Goal: Task Accomplishment & Management: Complete application form

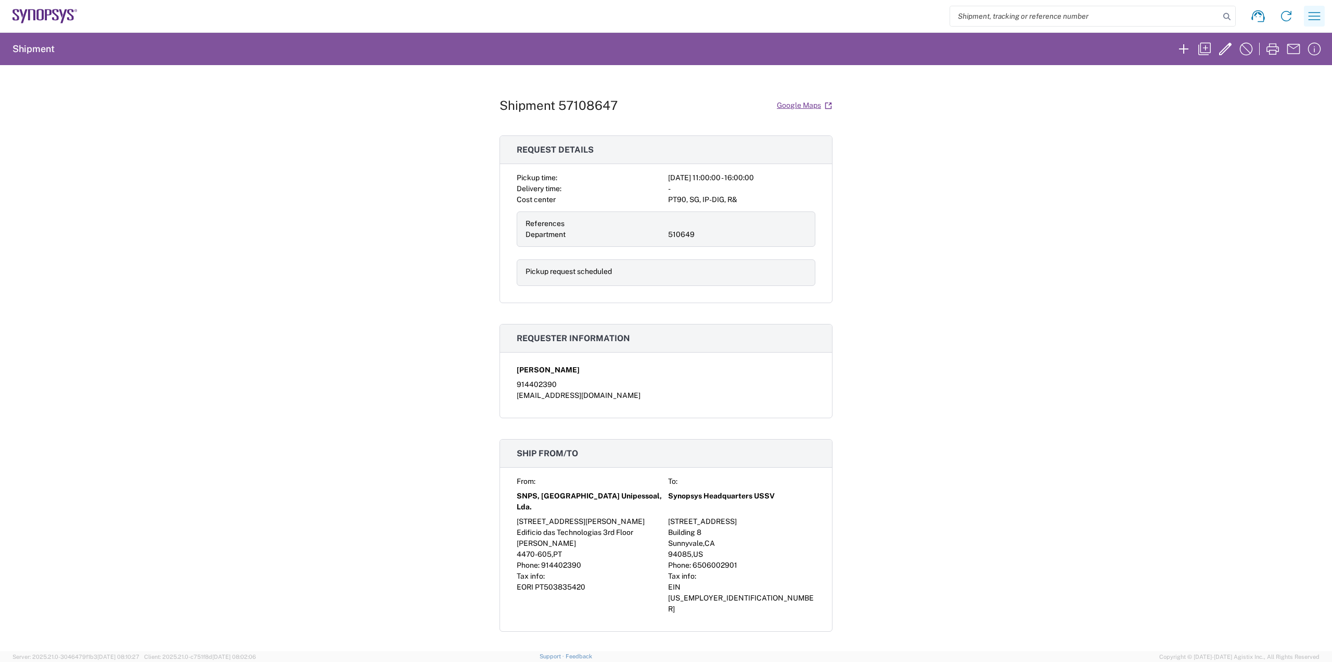
click at [1314, 20] on icon "button" at bounding box center [1314, 16] width 17 height 17
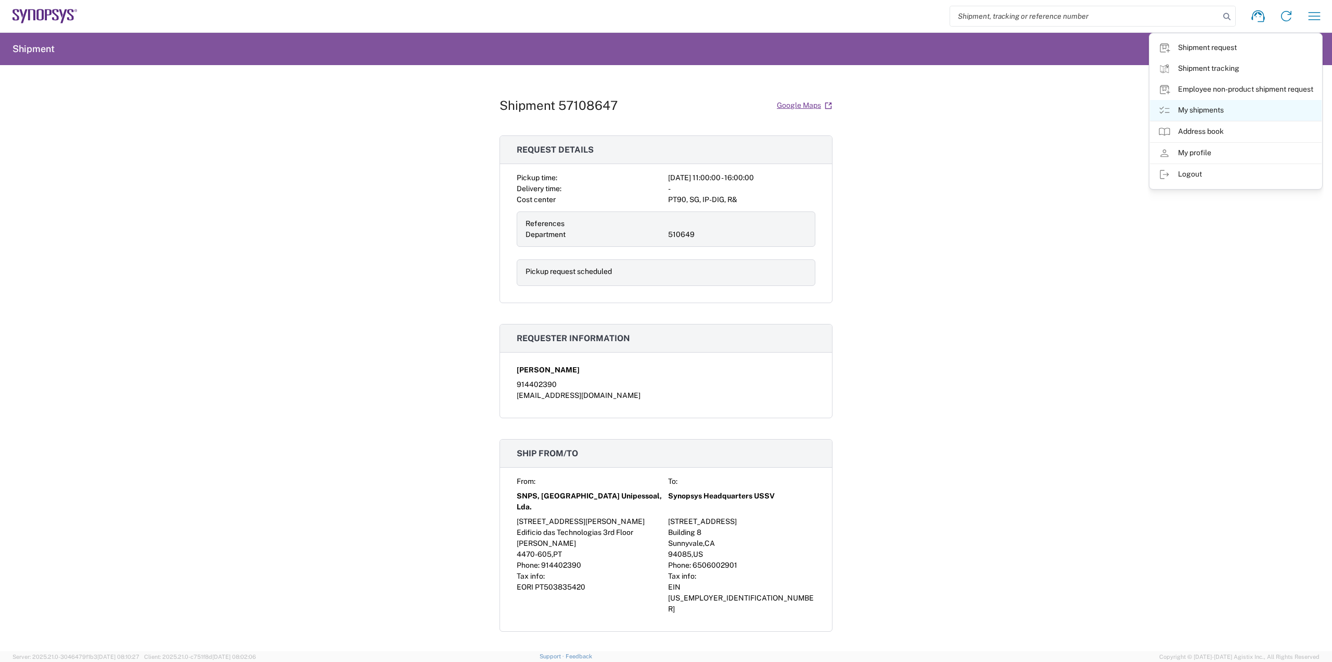
click at [1214, 109] on link "My shipments" at bounding box center [1236, 110] width 172 height 21
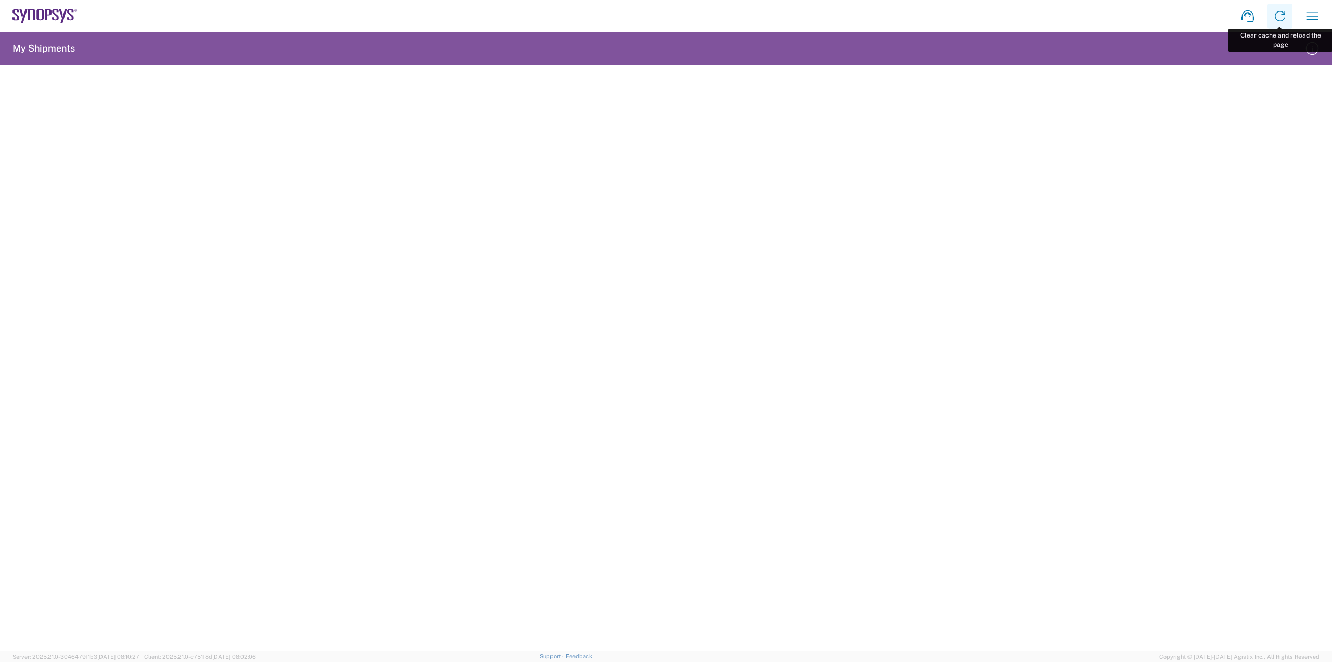
click at [1283, 12] on icon at bounding box center [1280, 16] width 10 height 10
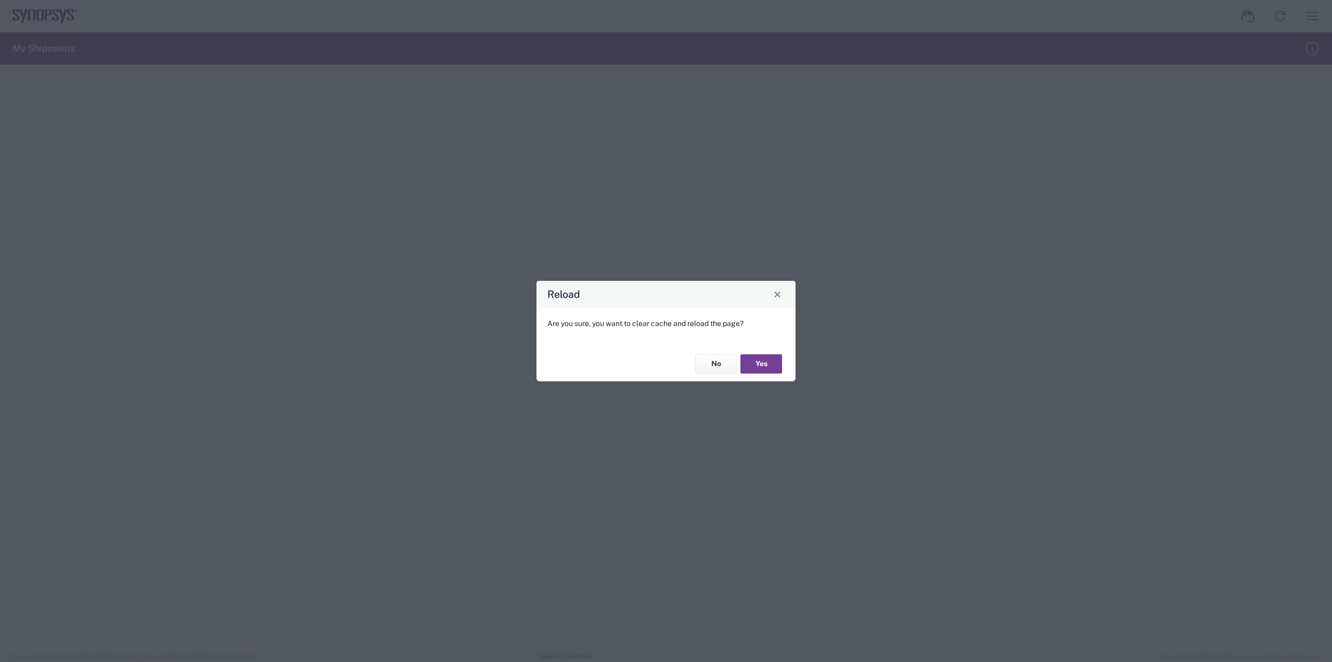
click at [762, 366] on button "Yes" at bounding box center [762, 363] width 42 height 19
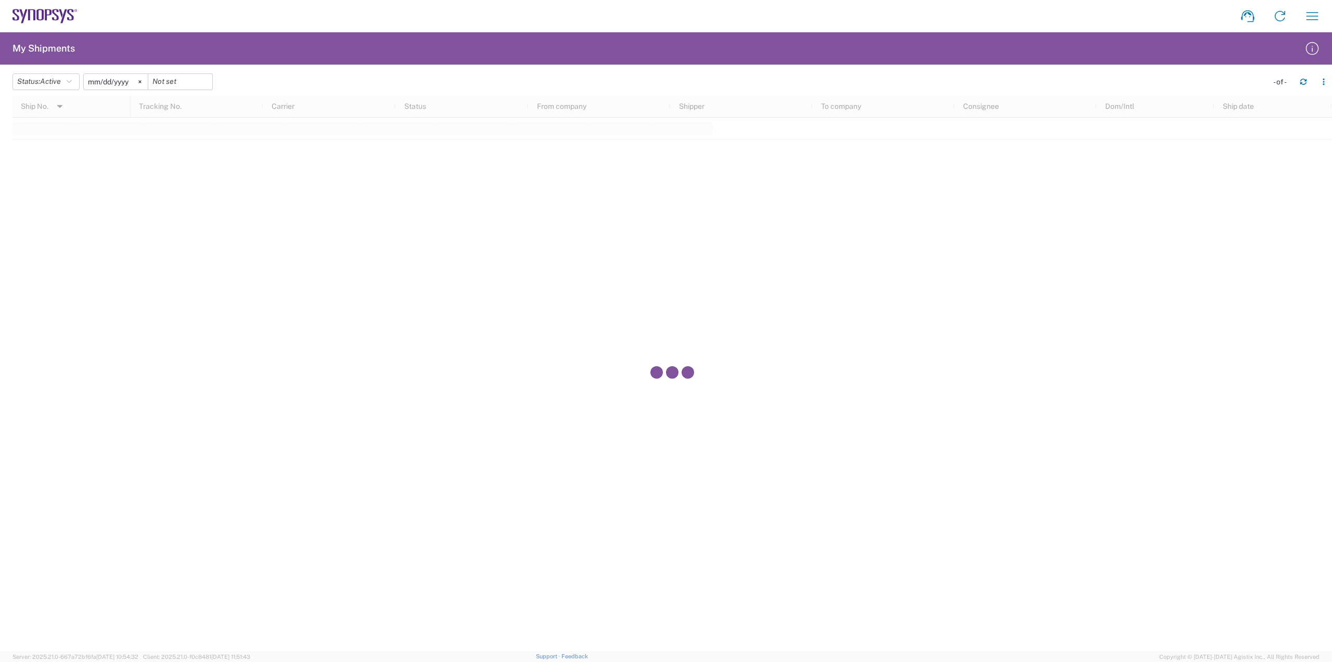
click at [133, 80] on input "2025-06-14" at bounding box center [116, 82] width 64 height 16
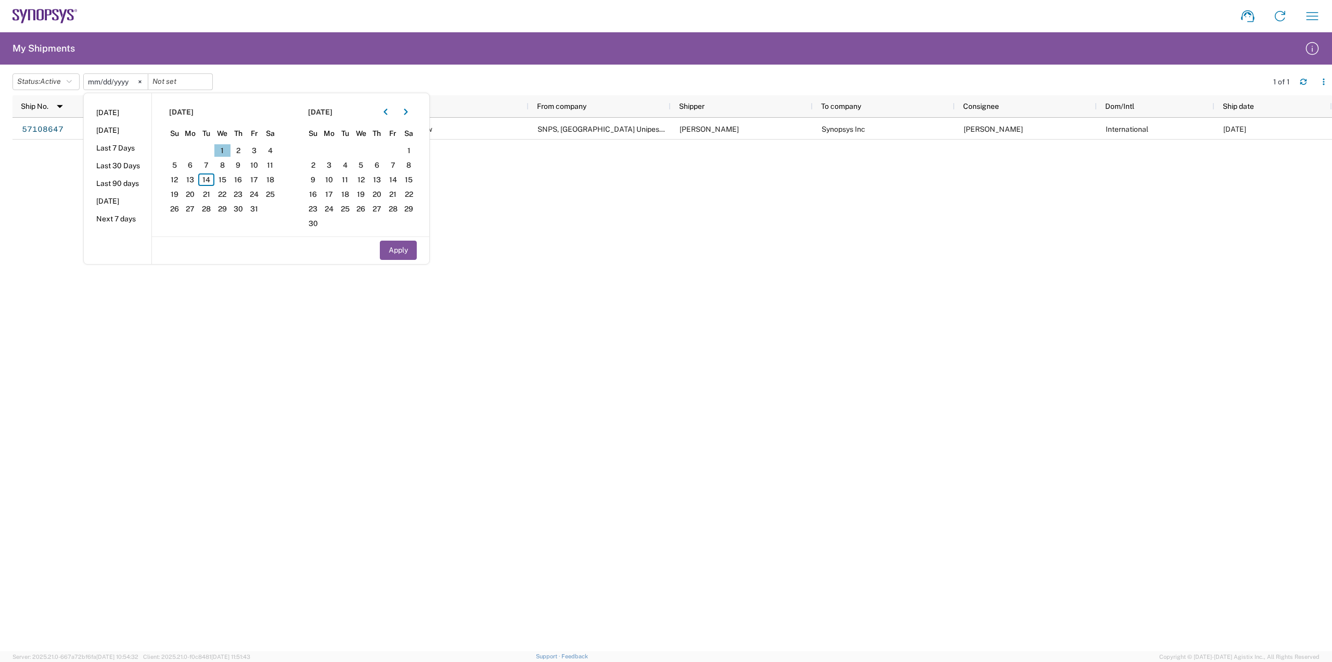
click at [223, 147] on span "1" at bounding box center [222, 150] width 16 height 12
click at [388, 256] on button "Apply" at bounding box center [398, 249] width 37 height 19
type input "2025-10-01"
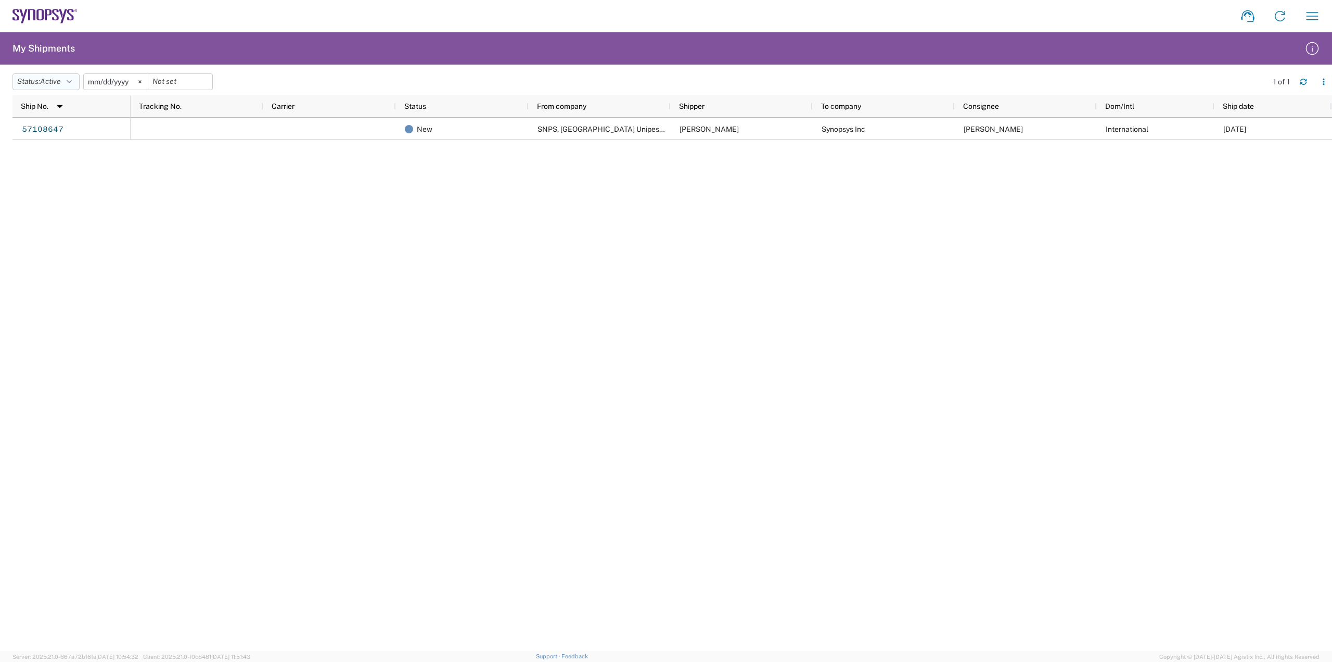
click at [60, 83] on span "Active" at bounding box center [50, 81] width 21 height 8
click at [40, 139] on span "All" at bounding box center [73, 137] width 121 height 16
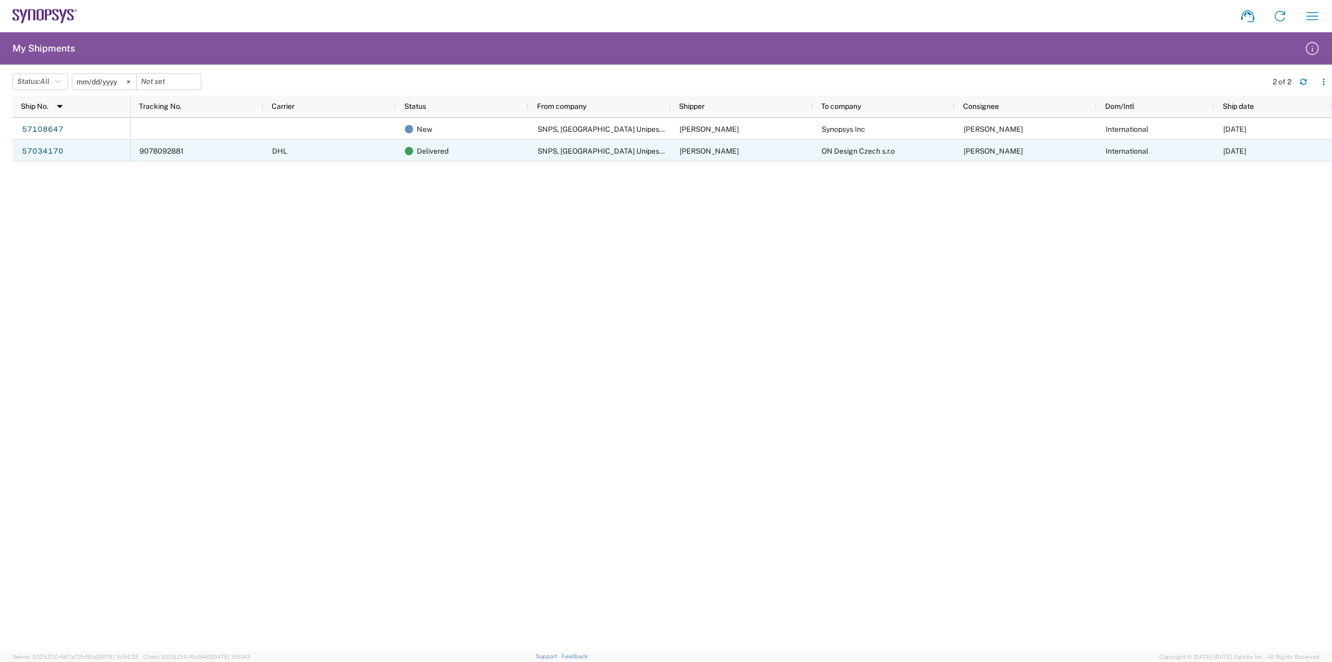
click at [905, 152] on div "ON Design Czech s.r.o" at bounding box center [884, 150] width 142 height 22
click at [33, 153] on link "57034170" at bounding box center [42, 151] width 43 height 17
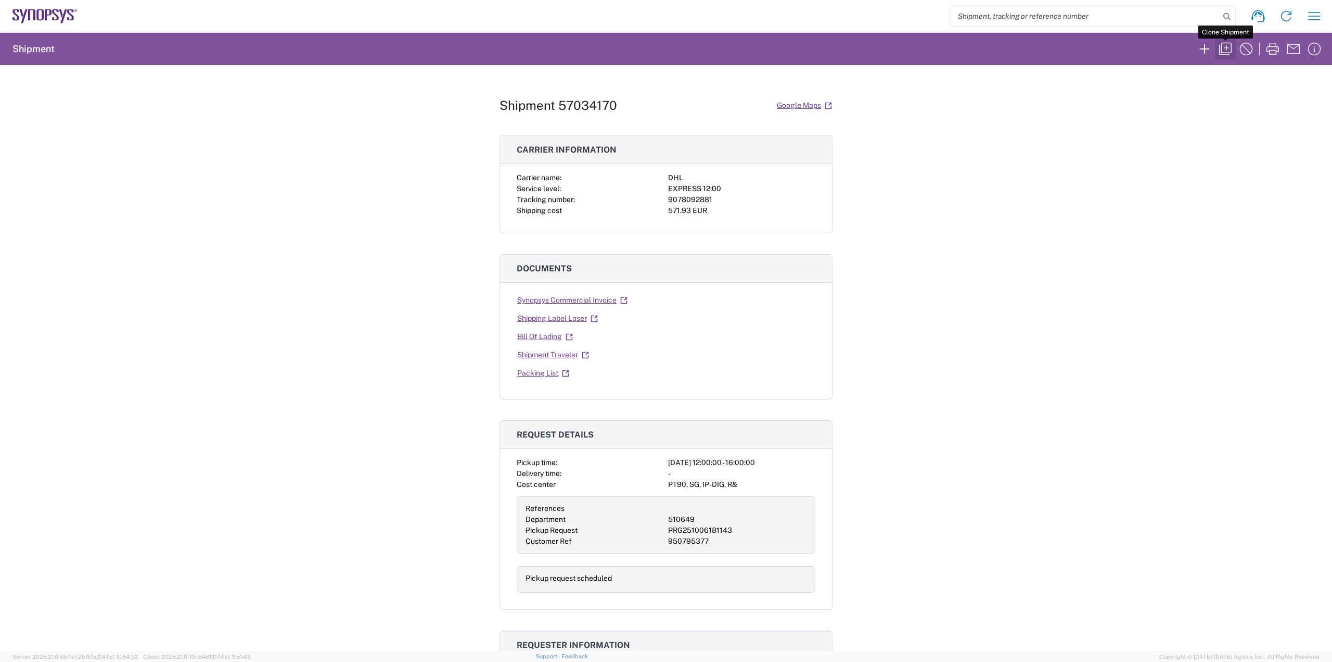
click at [1227, 45] on icon "button" at bounding box center [1225, 49] width 12 height 12
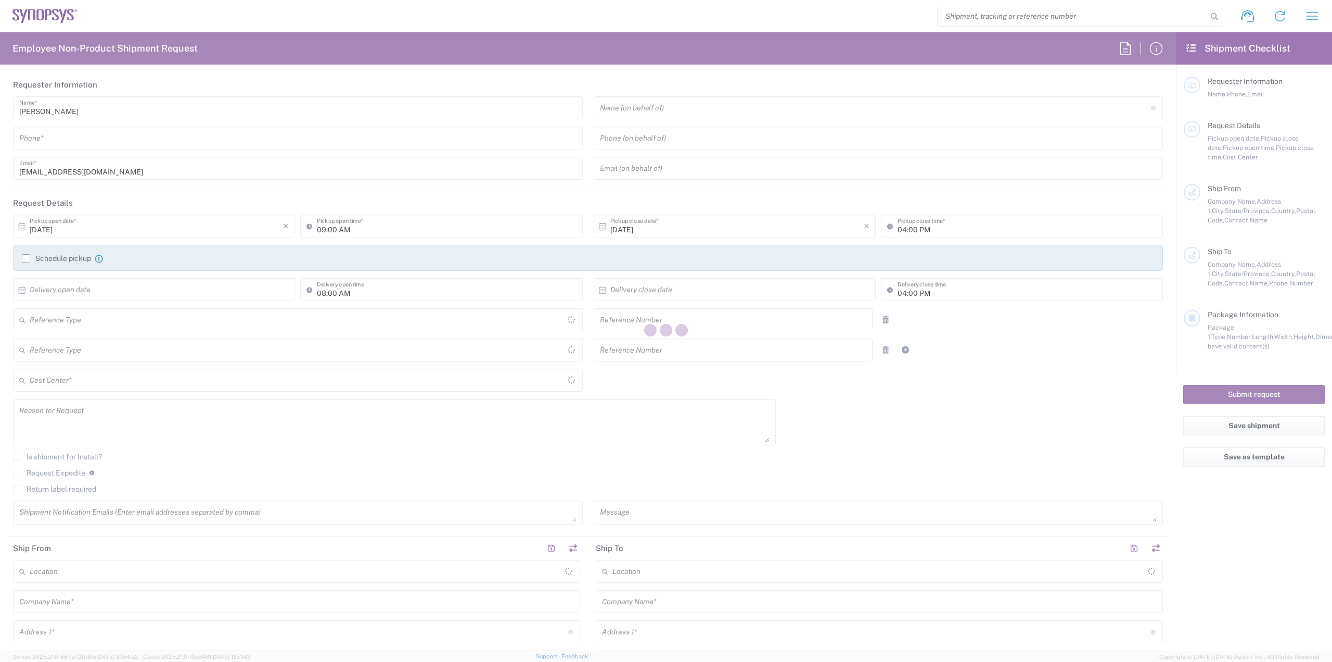
type input "Department"
type input "Delivered at Place"
type input "United States"
type input "914402390"
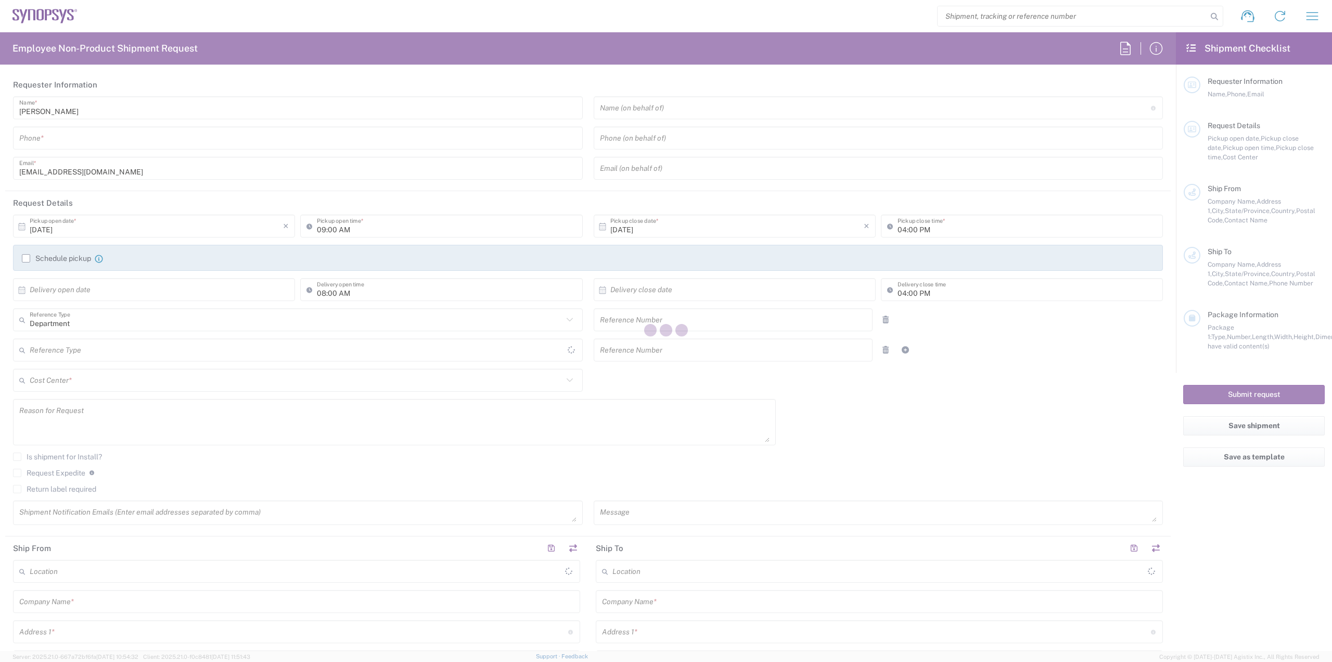
type input "12:00 PM"
type input "01:00 AM"
type input "510649"
type input "Customer Ref"
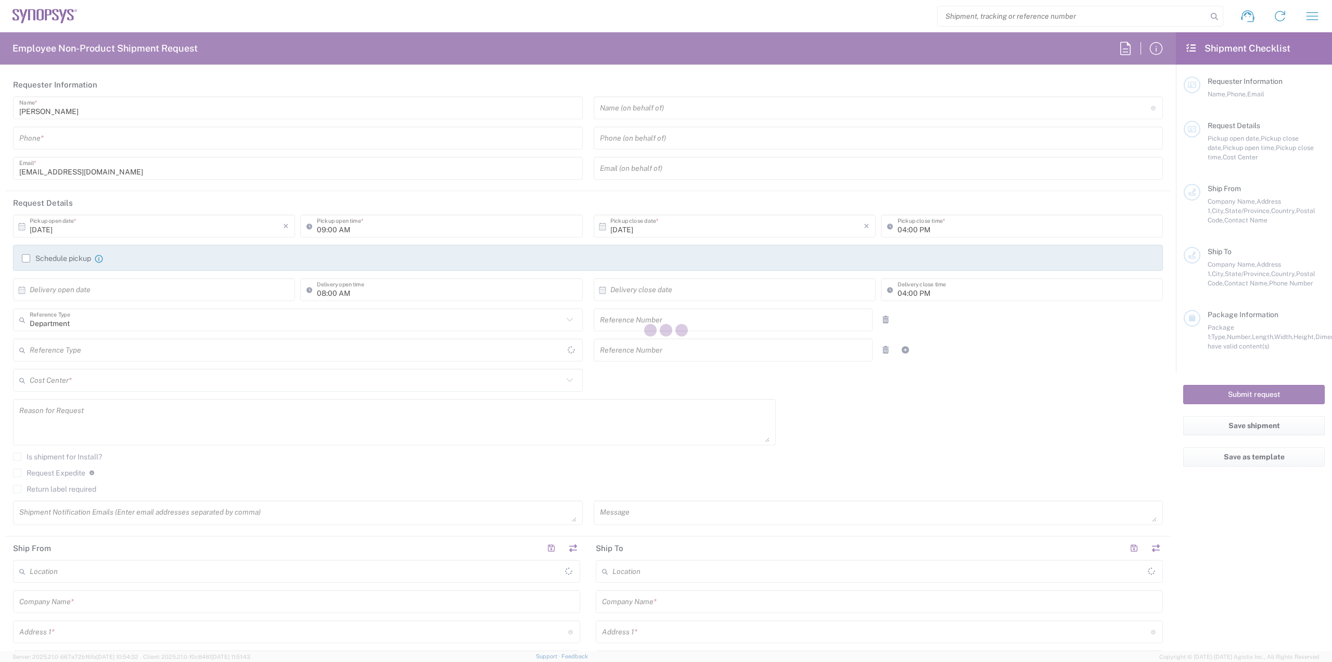
type input "950795377"
type textarea "luismp@synopsys.com"
type input "SNPS, Portugal Unipessoal, Lda."
type input "Rua Engenheiro Frederico Ulrich 2650"
type input "Edificio das Technologias 3rd Floor"
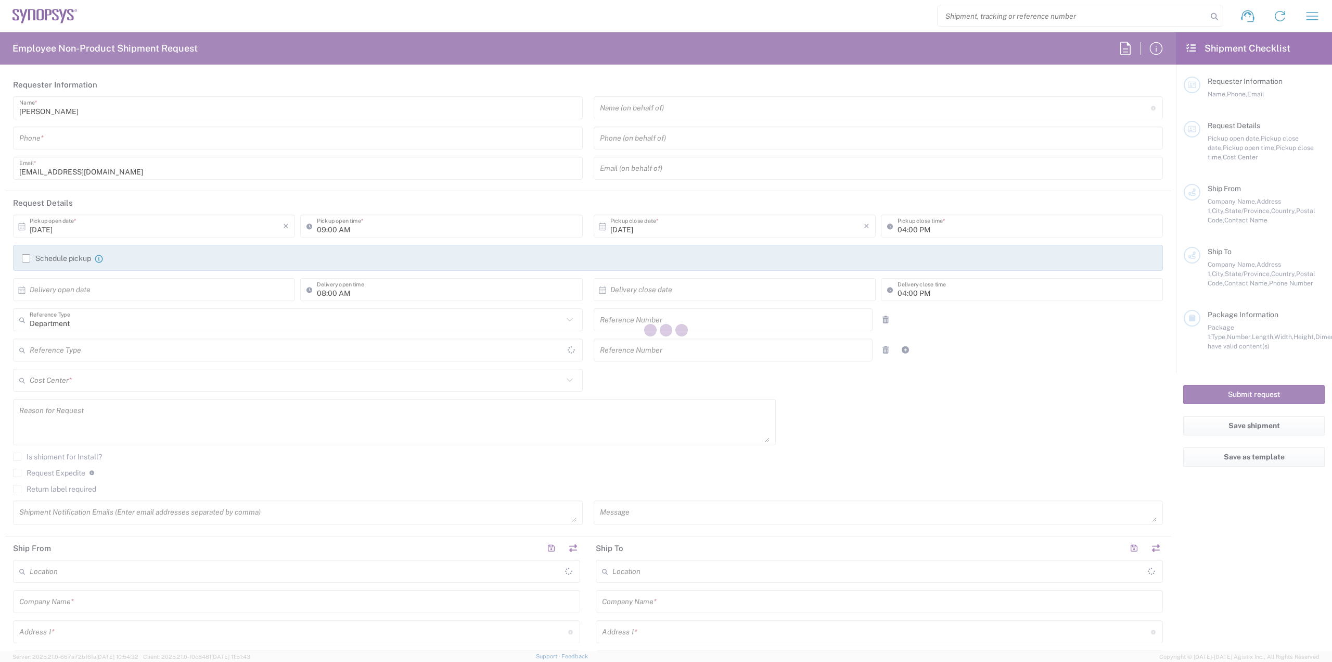
type input "Moreira De Maia"
type input "Portugal"
type input "4470-605"
type input "Luis Pacheco Carvalho"
type input "914402390"
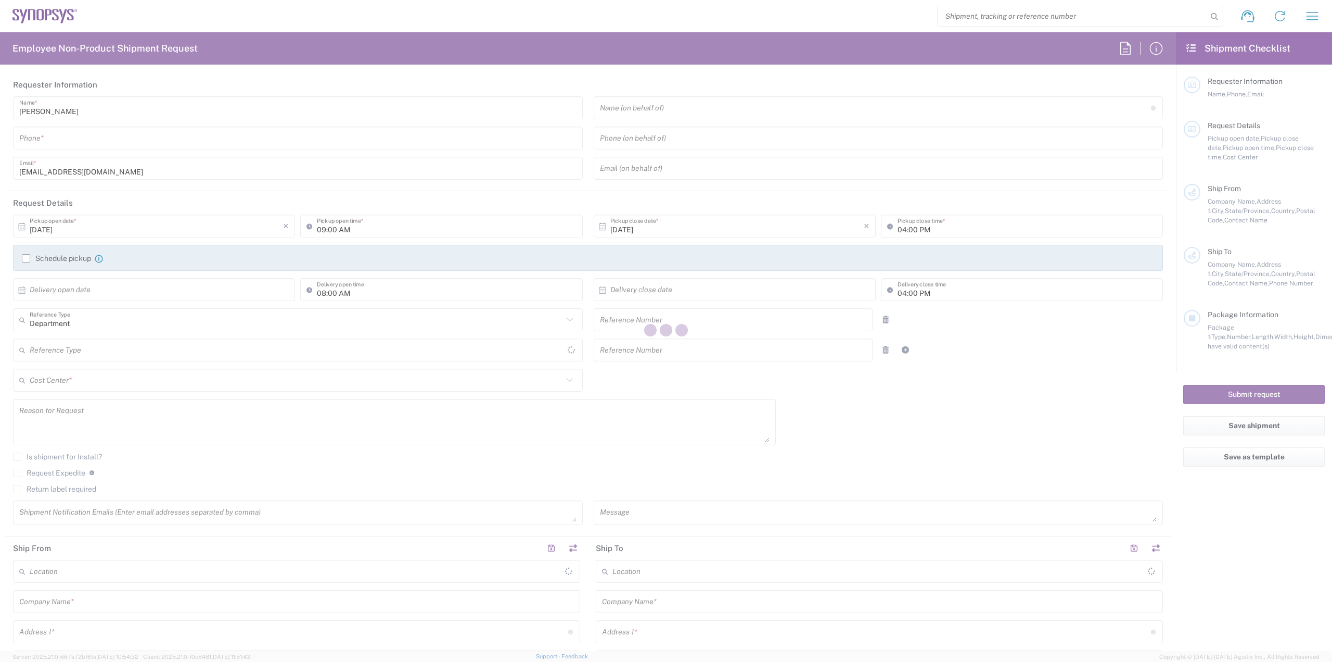
type input "luismp@synopsys.com"
type input "ON Design Czech s.r.o"
type input "Czech Vídenská 204/125 619 00 Brno"
type input "Brno"
type input "Czechia"
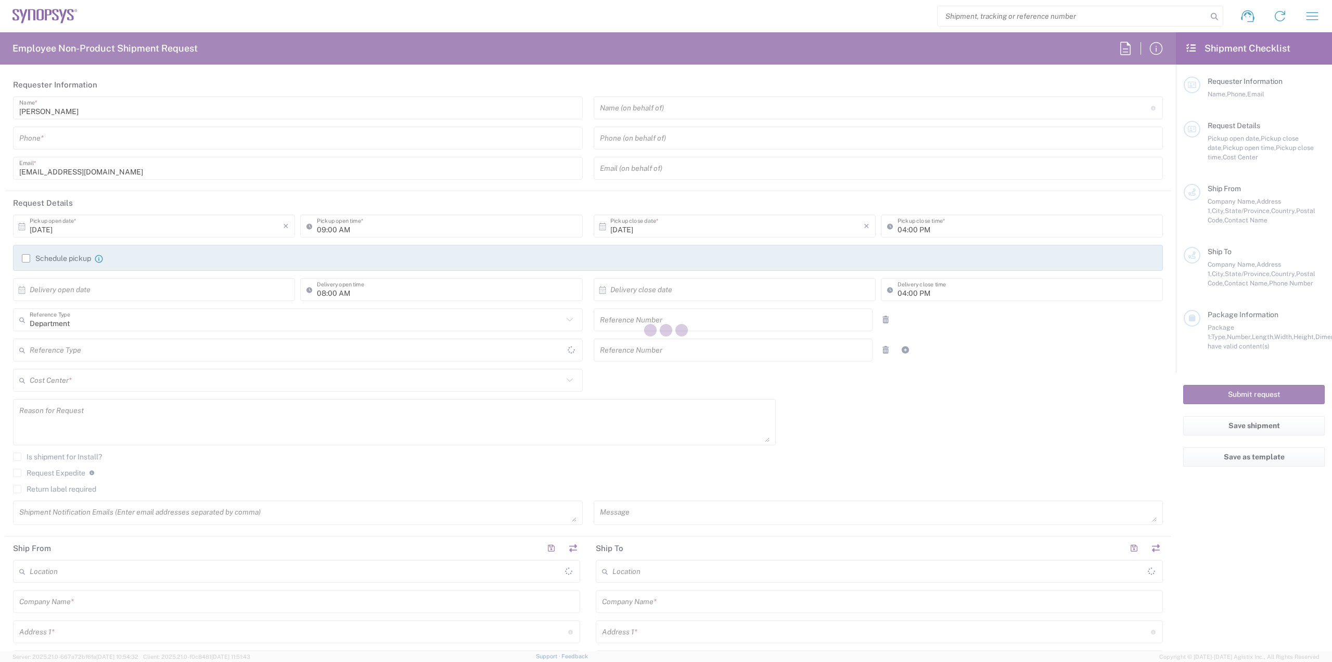
type input "619 00"
type input "Viliam Vozar"
type input "+420 607 395 995"
type input "viliam.vozar@onsemi.com"
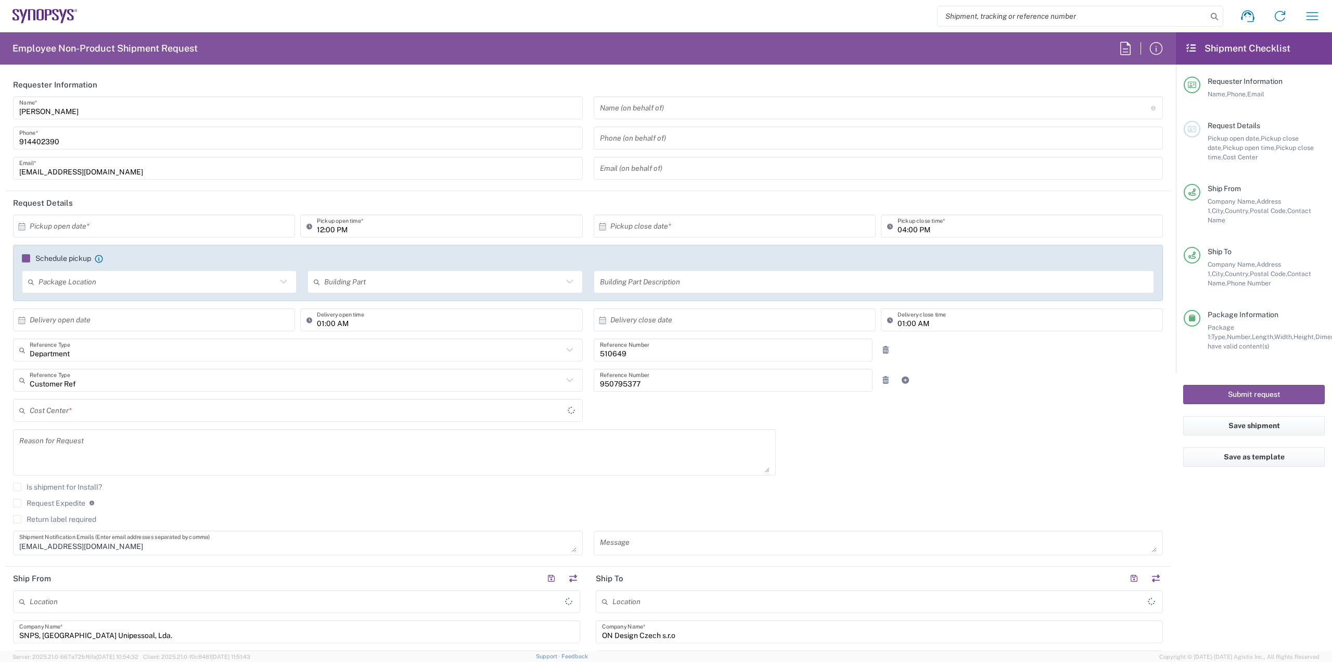
type input "Case(s)"
type input "PT90, SG, IP-DIG, R& 510649"
click at [112, 222] on input "text" at bounding box center [156, 226] width 253 height 18
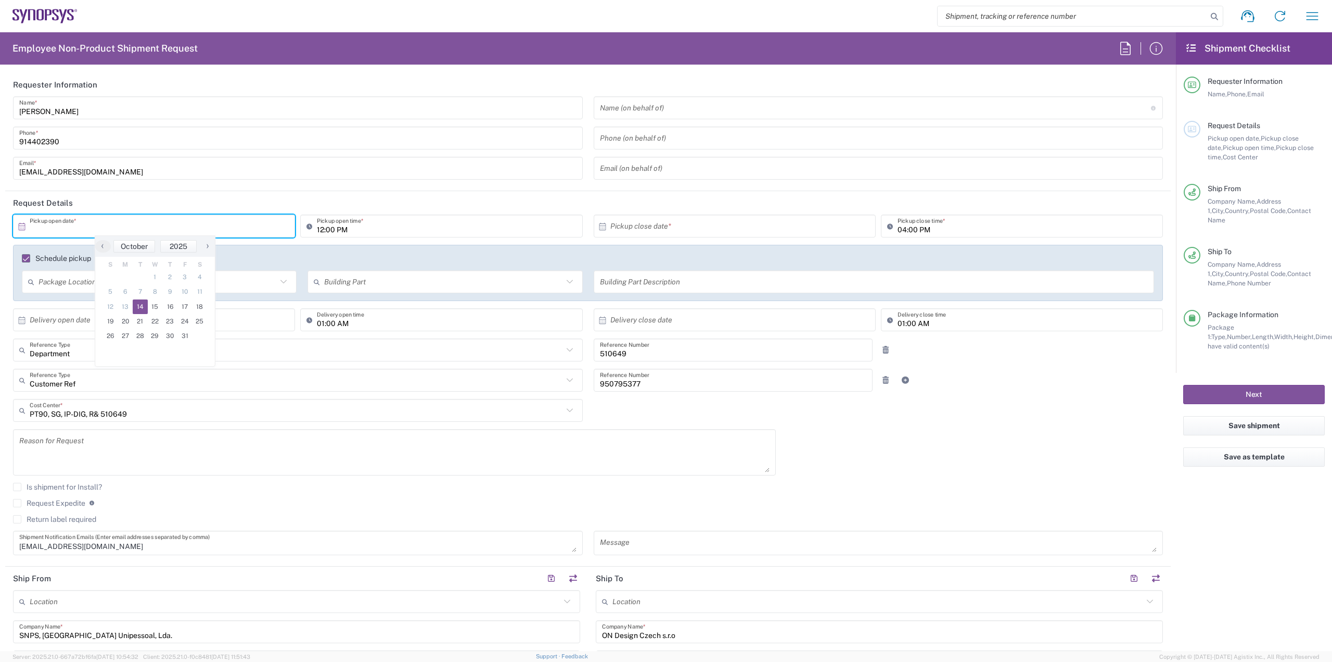
click at [138, 307] on span "14" at bounding box center [140, 306] width 15 height 15
type input "10/14/2025"
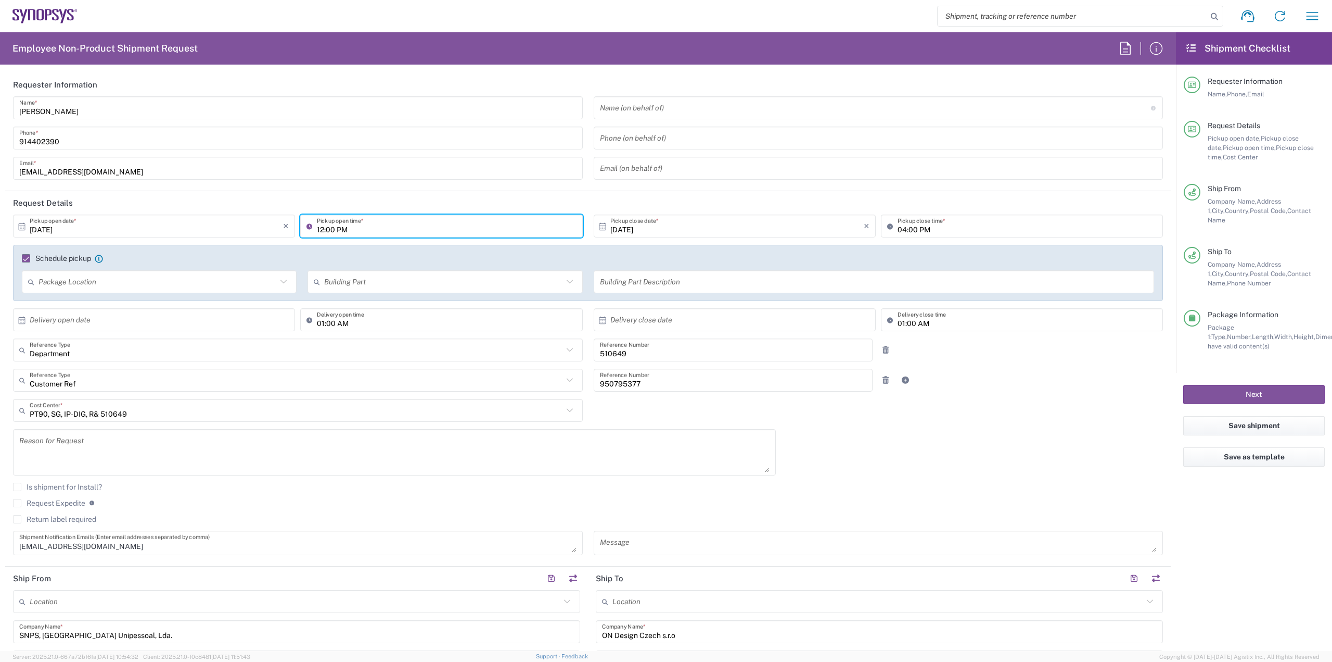
click at [376, 231] on input "12:00 PM" at bounding box center [446, 226] width 259 height 18
click at [373, 230] on input "12:00 PM" at bounding box center [446, 226] width 259 height 18
click at [326, 231] on input "12:00 PM" at bounding box center [446, 226] width 259 height 18
click at [309, 226] on icon at bounding box center [312, 226] width 10 height 17
click at [373, 219] on input "12:00 PM" at bounding box center [446, 226] width 259 height 18
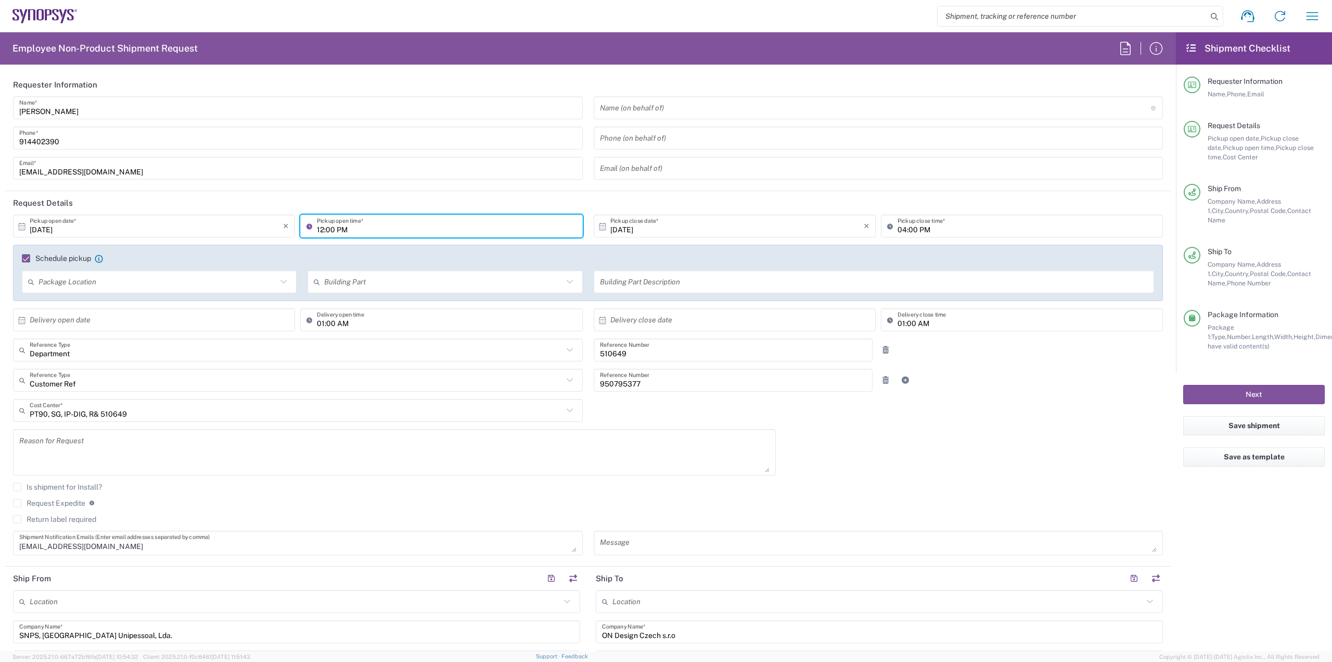
click at [403, 224] on input "12:00 PM" at bounding box center [446, 226] width 259 height 18
click at [321, 228] on input "12:00 PM" at bounding box center [446, 226] width 259 height 18
type input "09:00 AM"
click at [931, 226] on input "04:00 PM" at bounding box center [1027, 226] width 259 height 18
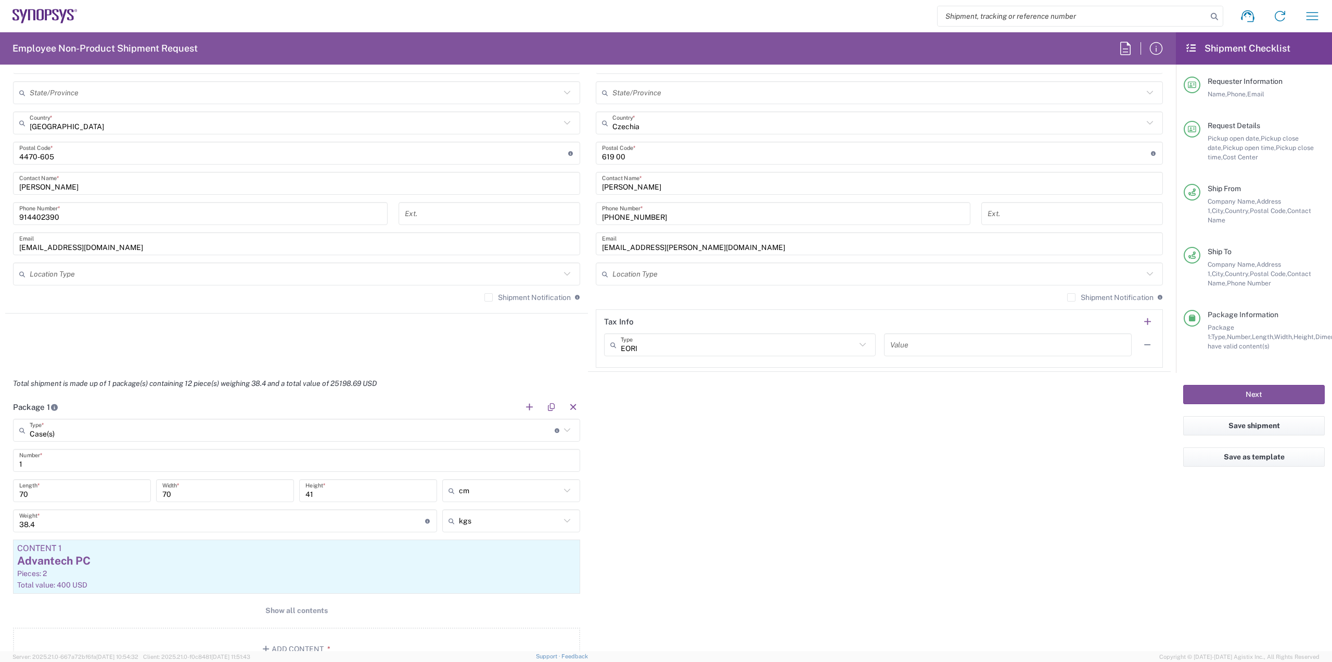
scroll to position [677, 0]
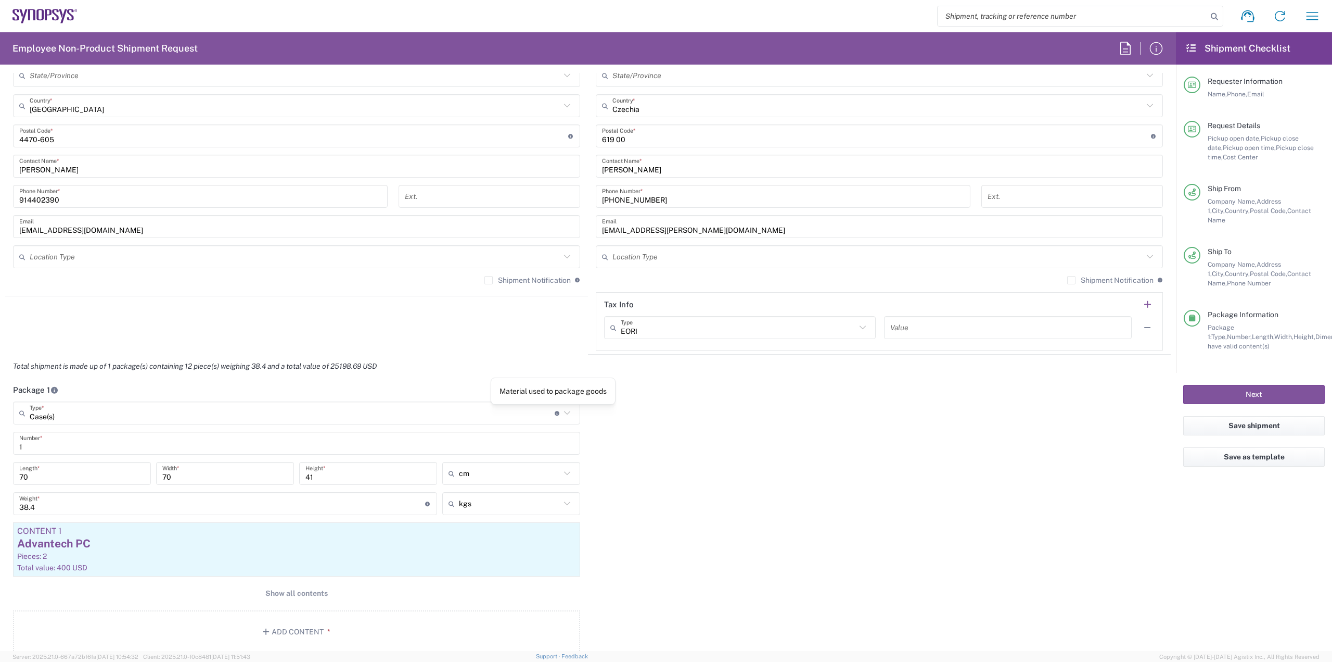
type input "12:00 PM"
click at [550, 411] on input "text" at bounding box center [292, 413] width 525 height 18
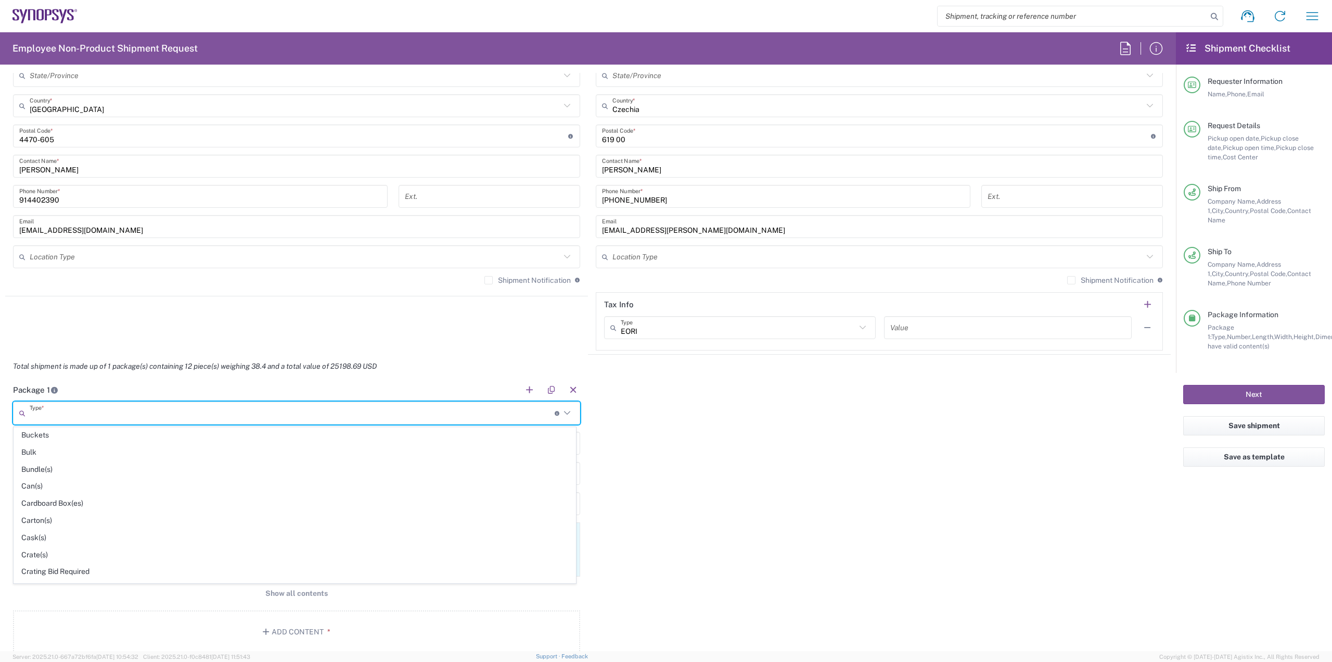
scroll to position [104, 0]
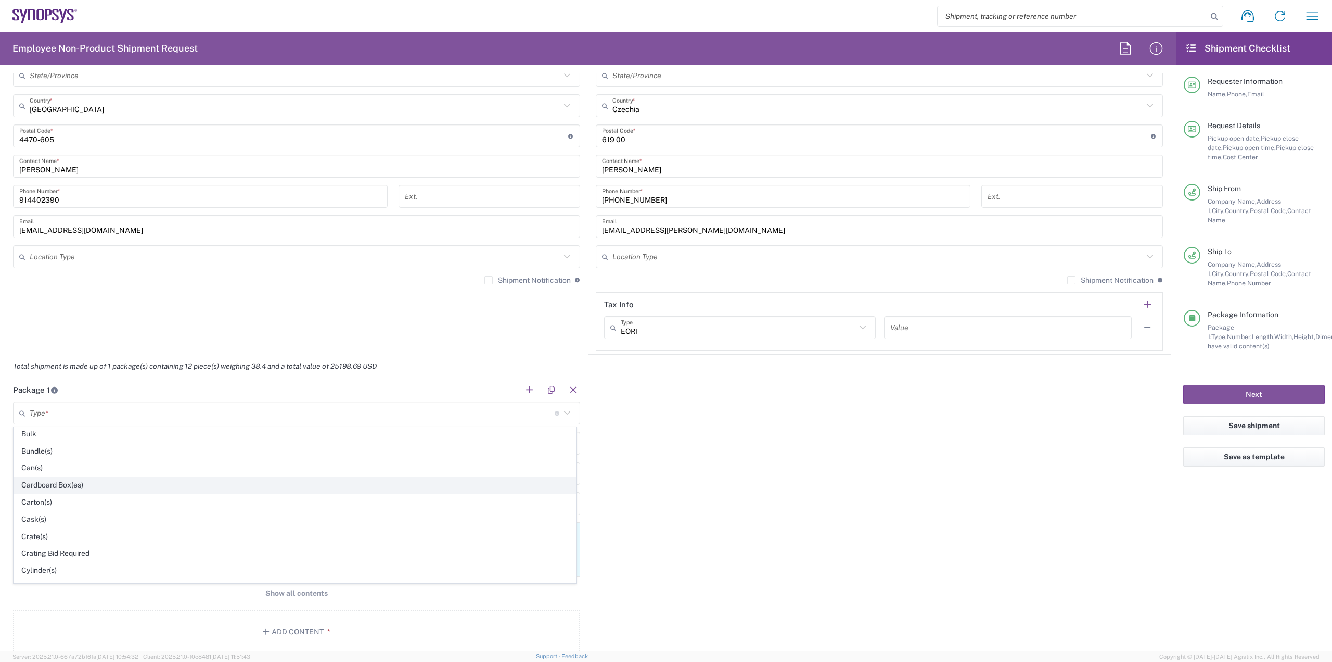
click at [75, 486] on span "Cardboard Box(es)" at bounding box center [295, 485] width 562 height 16
type input "Cardboard Box(es)"
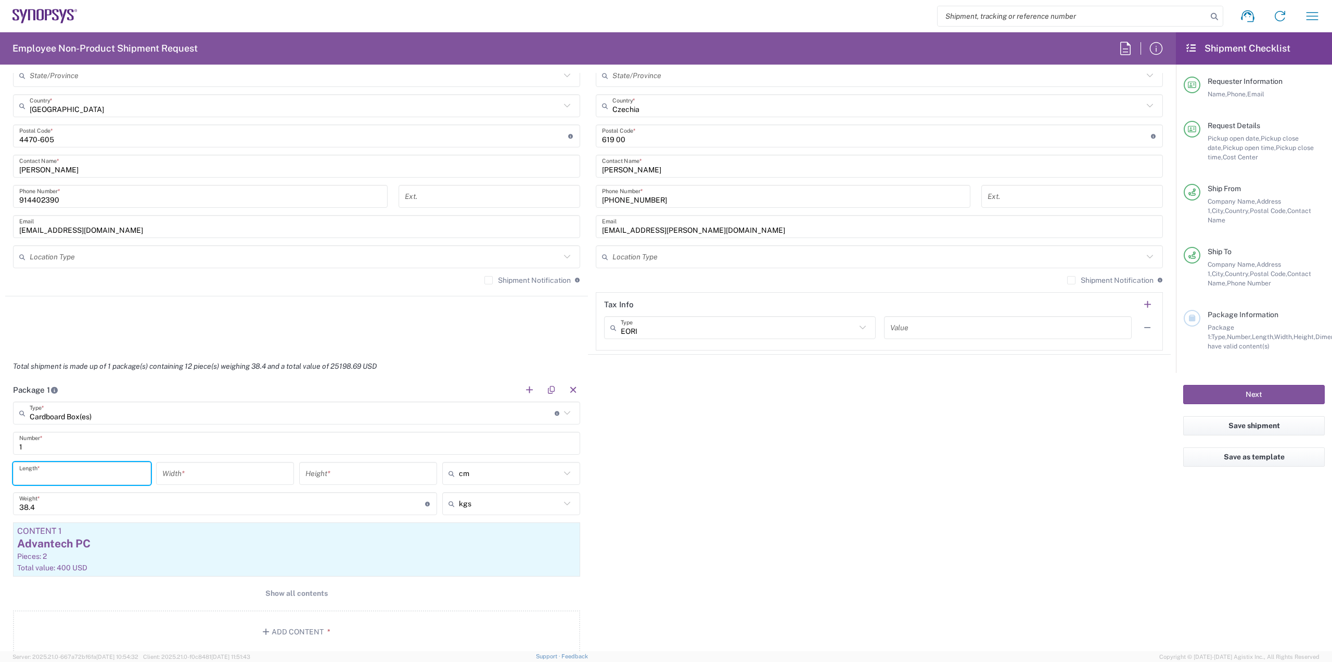
click at [72, 478] on input "number" at bounding box center [81, 473] width 125 height 18
type input "29"
click at [192, 472] on input "number" at bounding box center [224, 473] width 125 height 18
type input "23"
click at [368, 469] on input "number" at bounding box center [368, 473] width 125 height 18
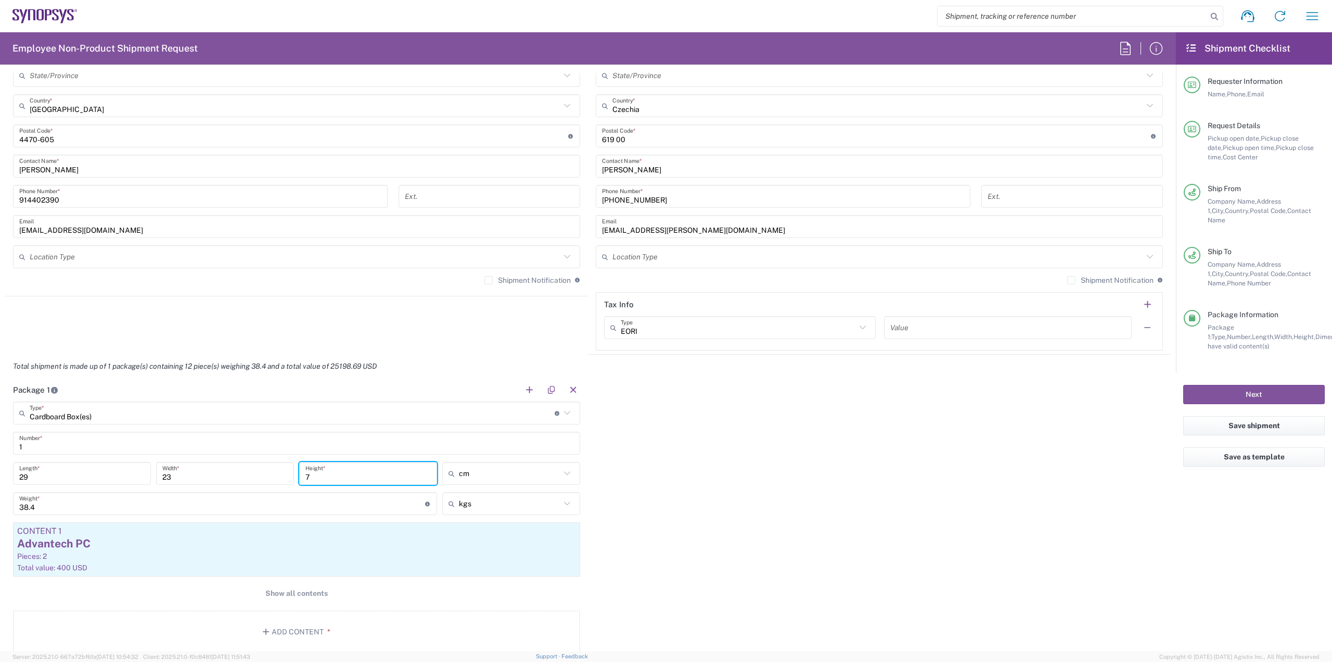
type input "7"
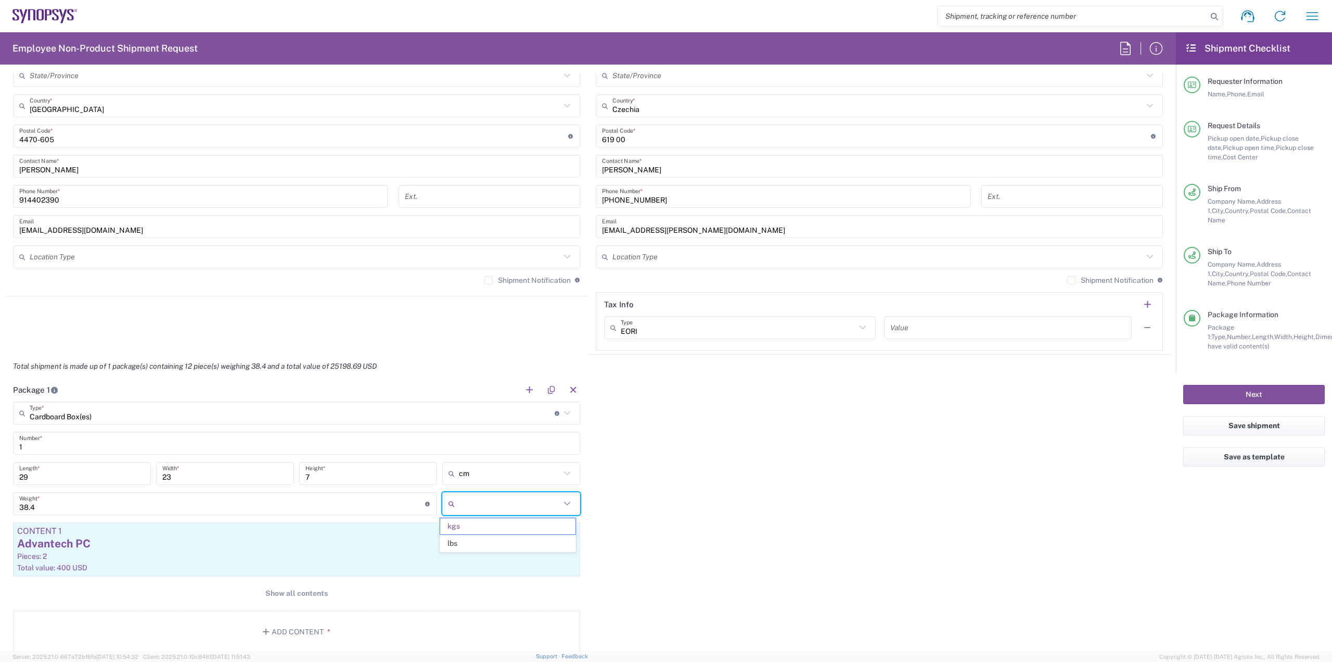
click at [466, 503] on input "text" at bounding box center [509, 503] width 101 height 17
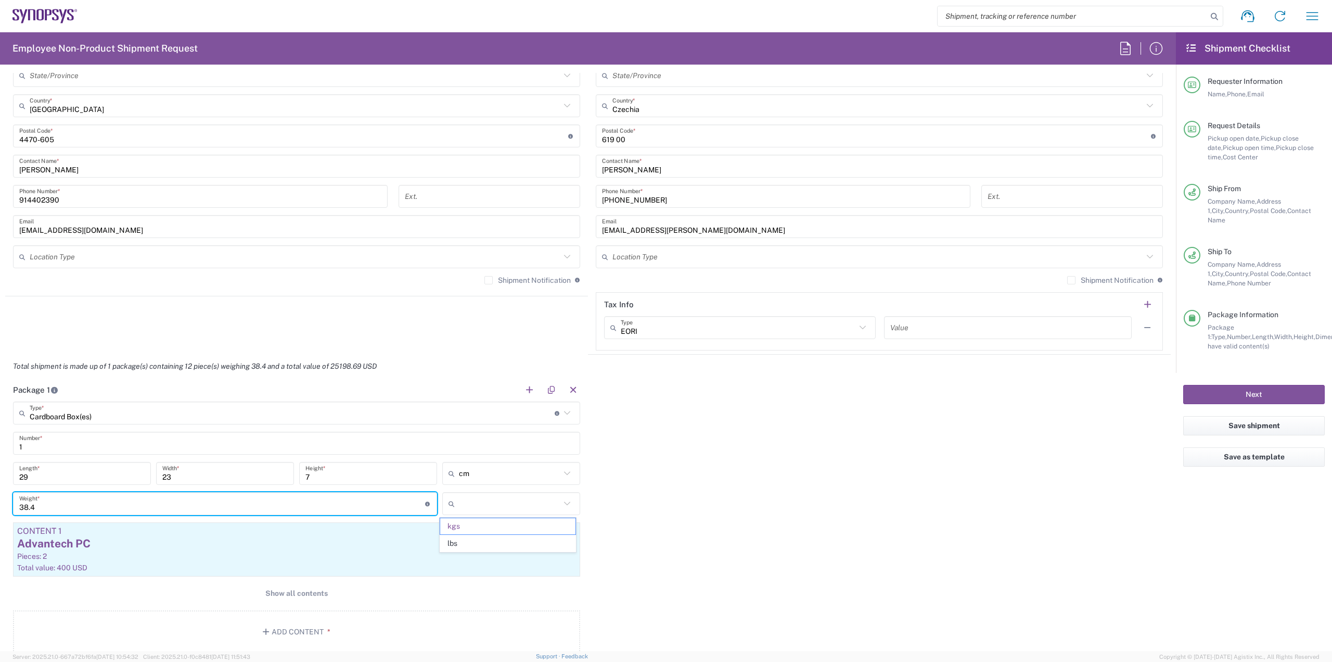
click at [290, 504] on input "38.4" at bounding box center [222, 503] width 406 height 18
type input "kgs"
type input "3"
type input "0.22"
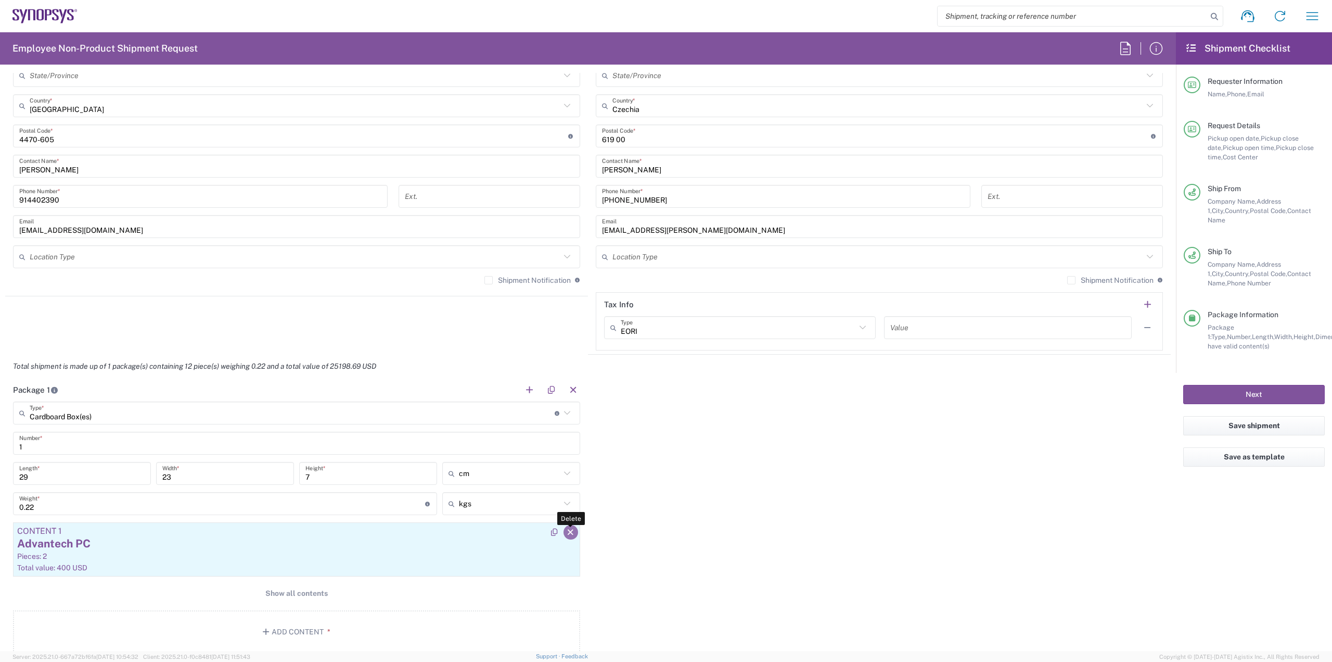
click at [566, 530] on icon "button" at bounding box center [570, 531] width 9 height 7
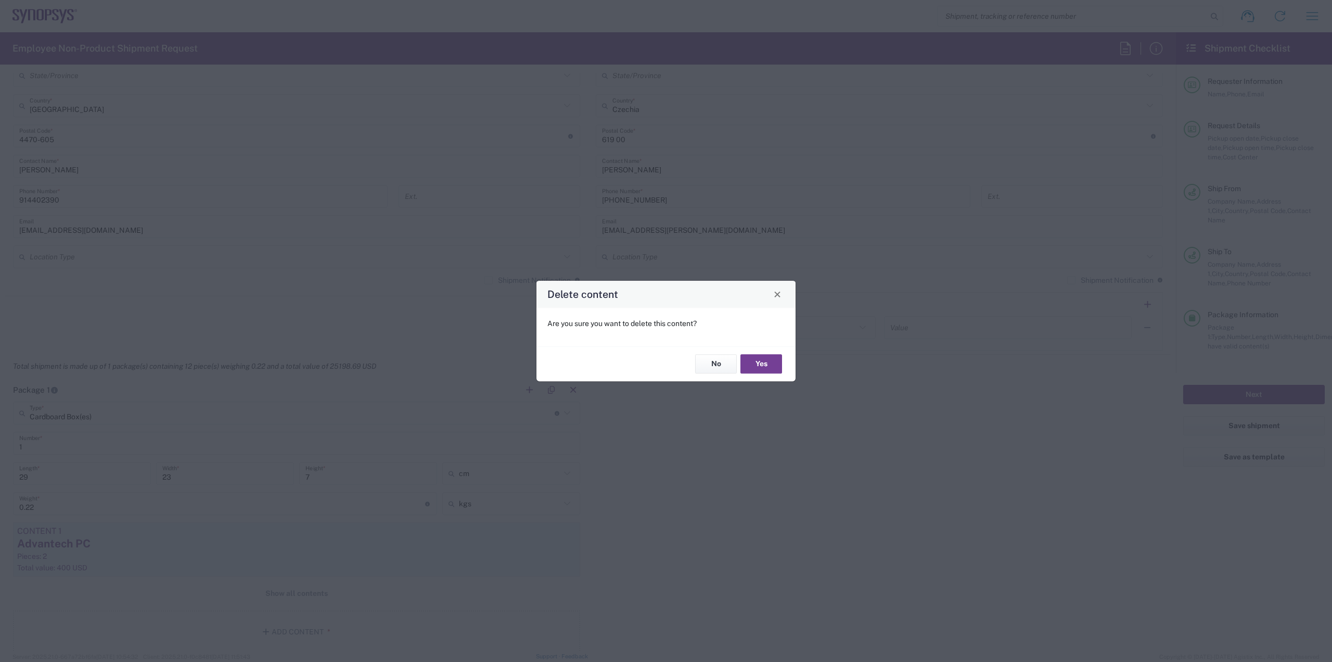
click at [767, 368] on button "Yes" at bounding box center [762, 363] width 42 height 19
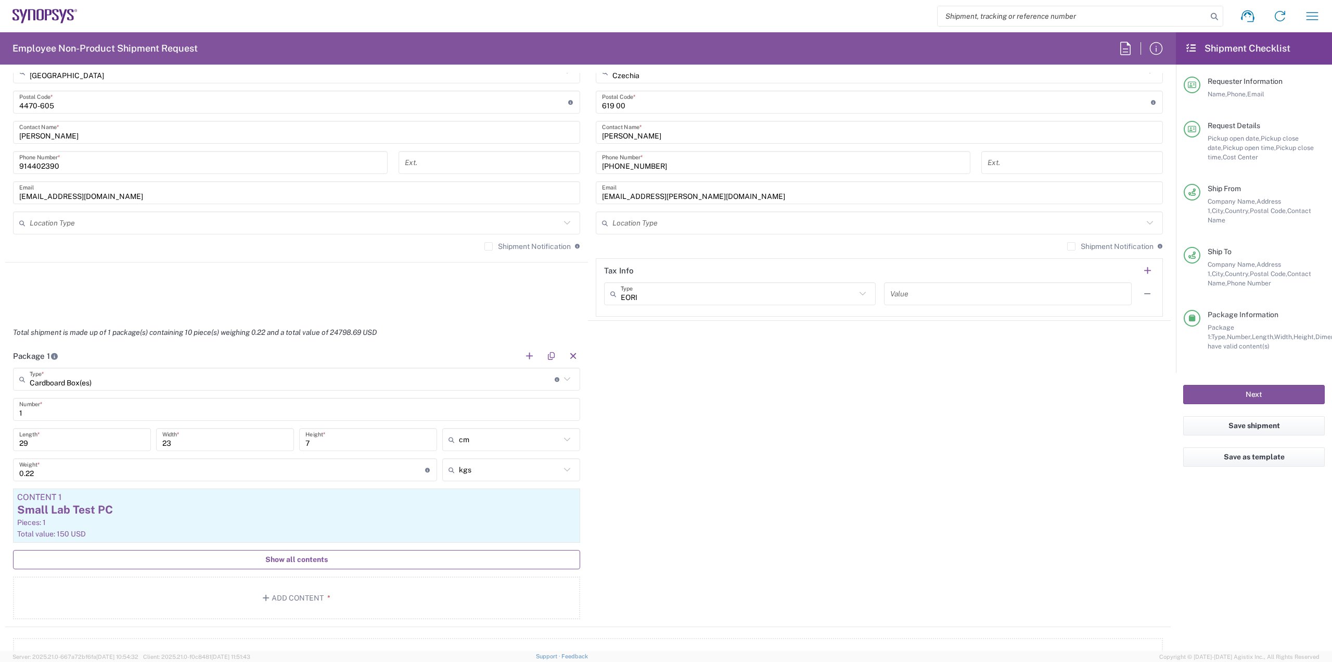
scroll to position [729, 0]
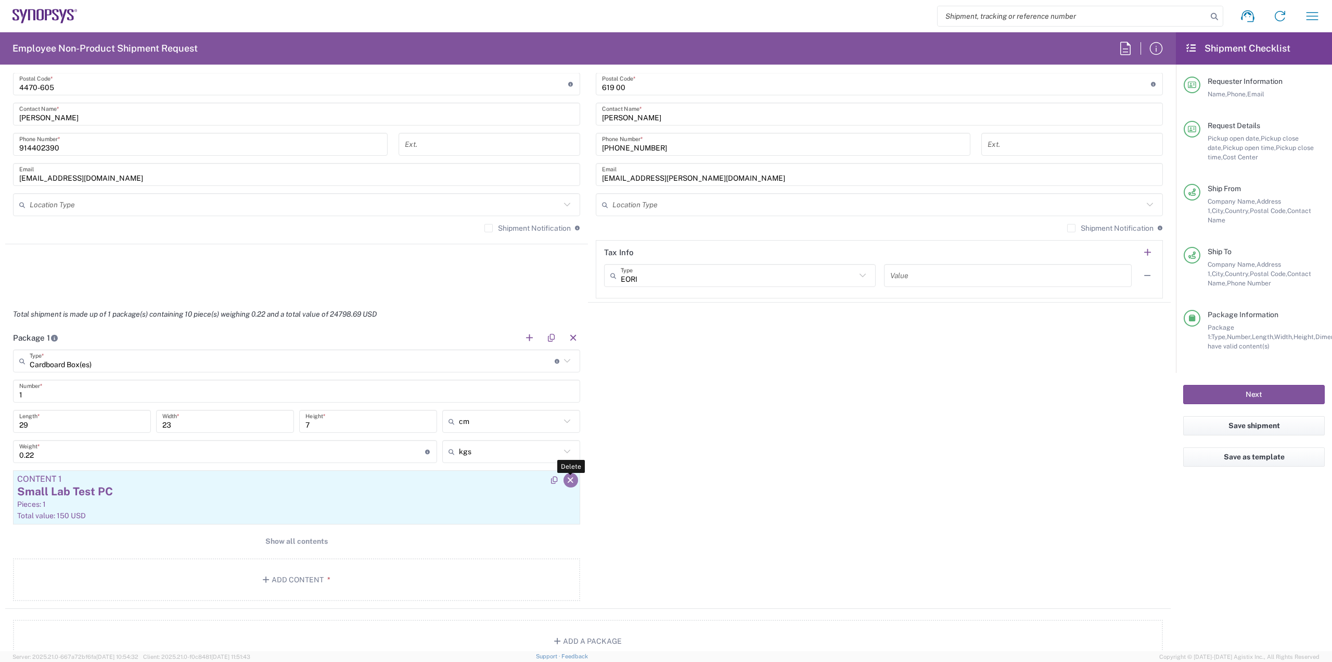
click at [569, 482] on icon "button" at bounding box center [570, 479] width 9 height 7
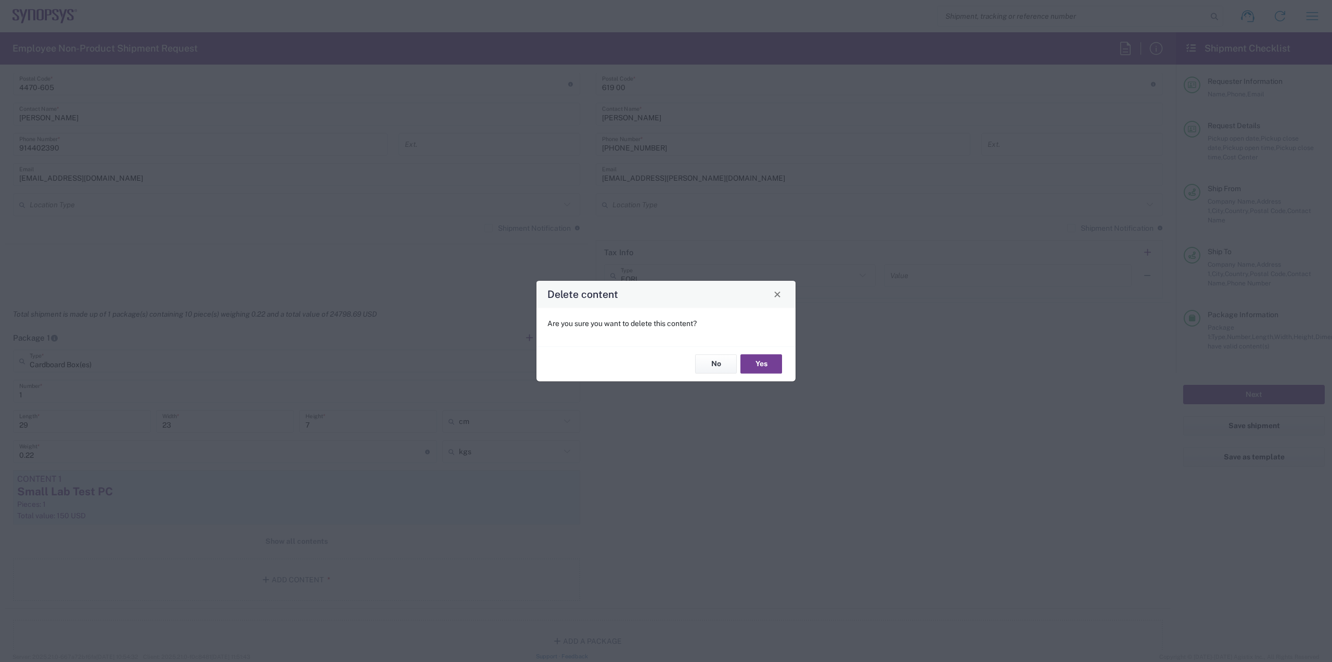
click at [759, 363] on button "Yes" at bounding box center [762, 363] width 42 height 19
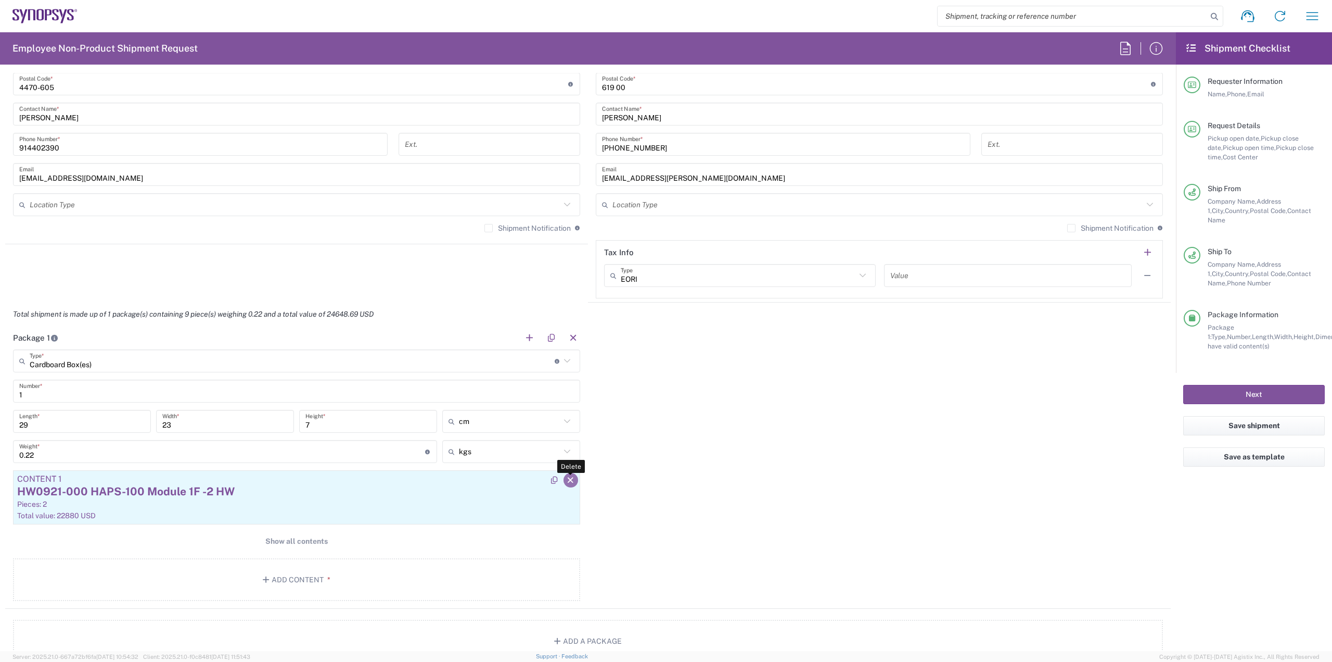
click at [568, 476] on icon "button" at bounding box center [570, 479] width 9 height 7
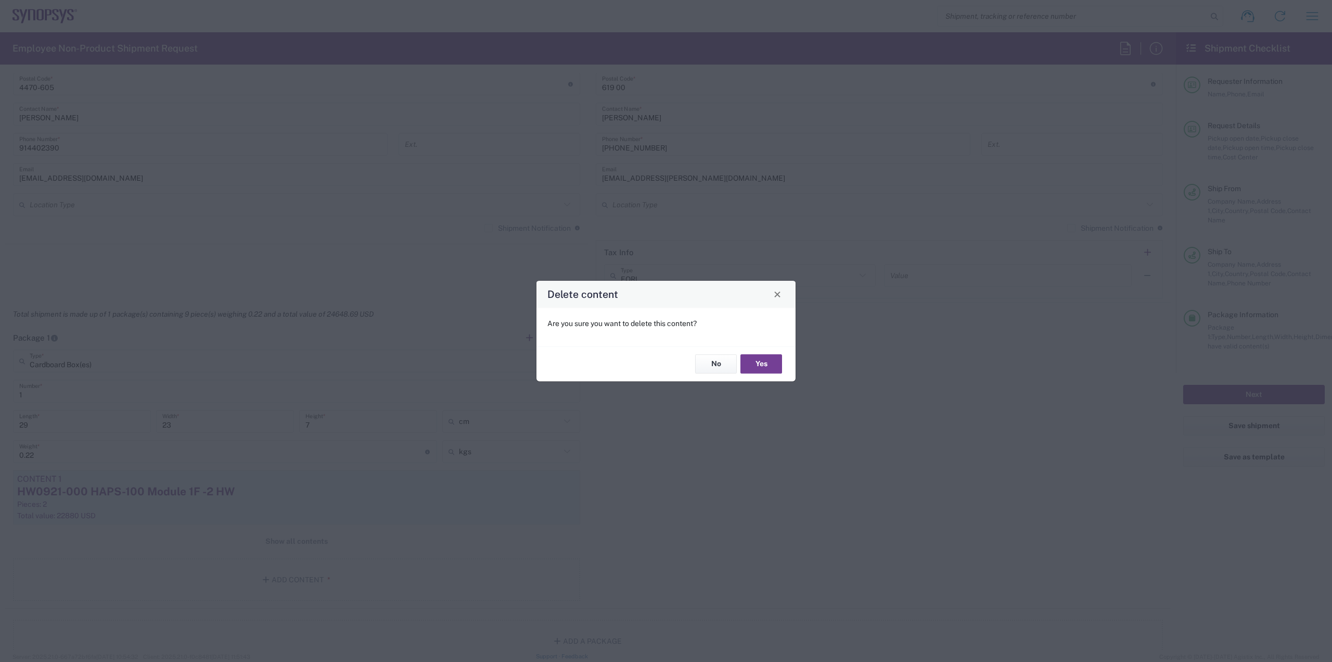
click at [755, 369] on button "Yes" at bounding box center [762, 363] width 42 height 19
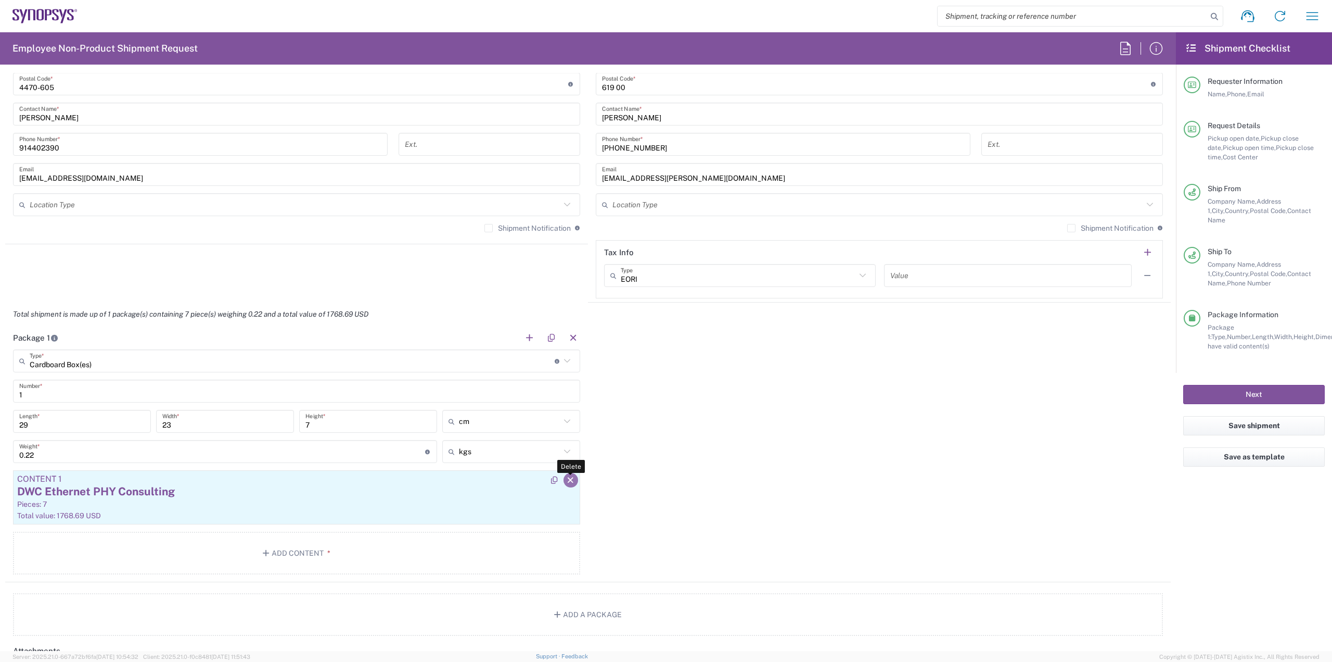
click at [568, 479] on icon "button" at bounding box center [570, 479] width 9 height 7
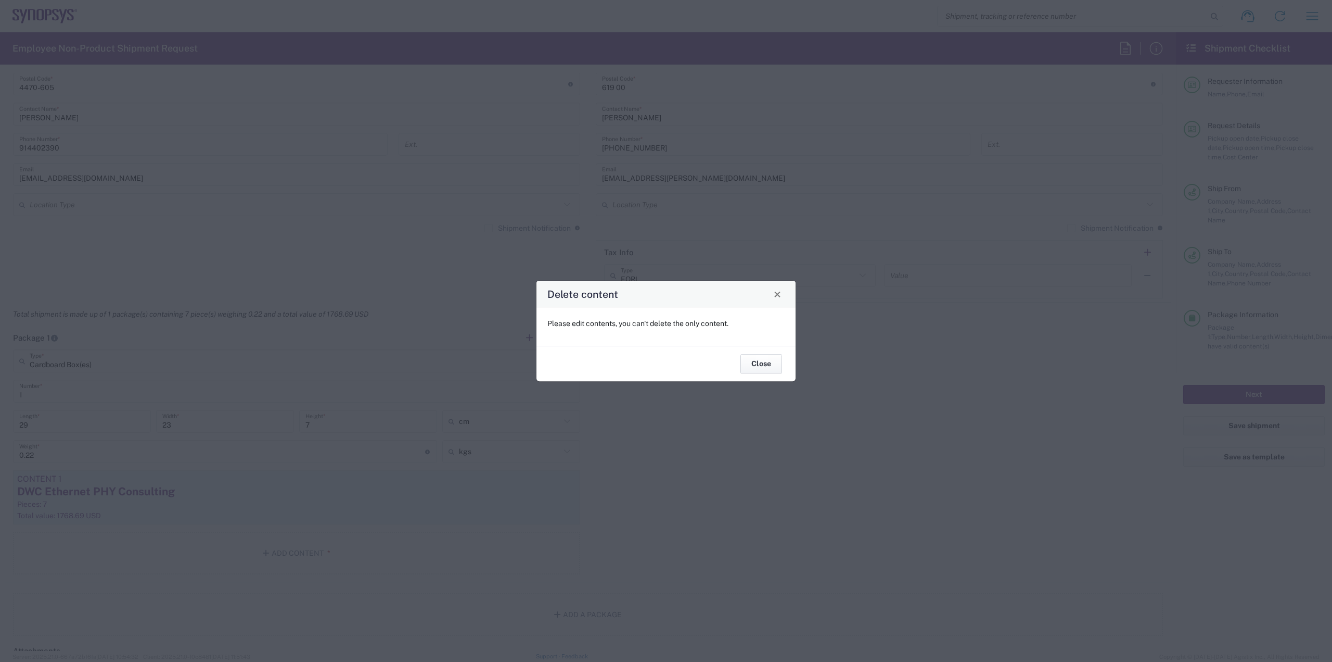
click at [751, 363] on button "Close" at bounding box center [762, 363] width 42 height 19
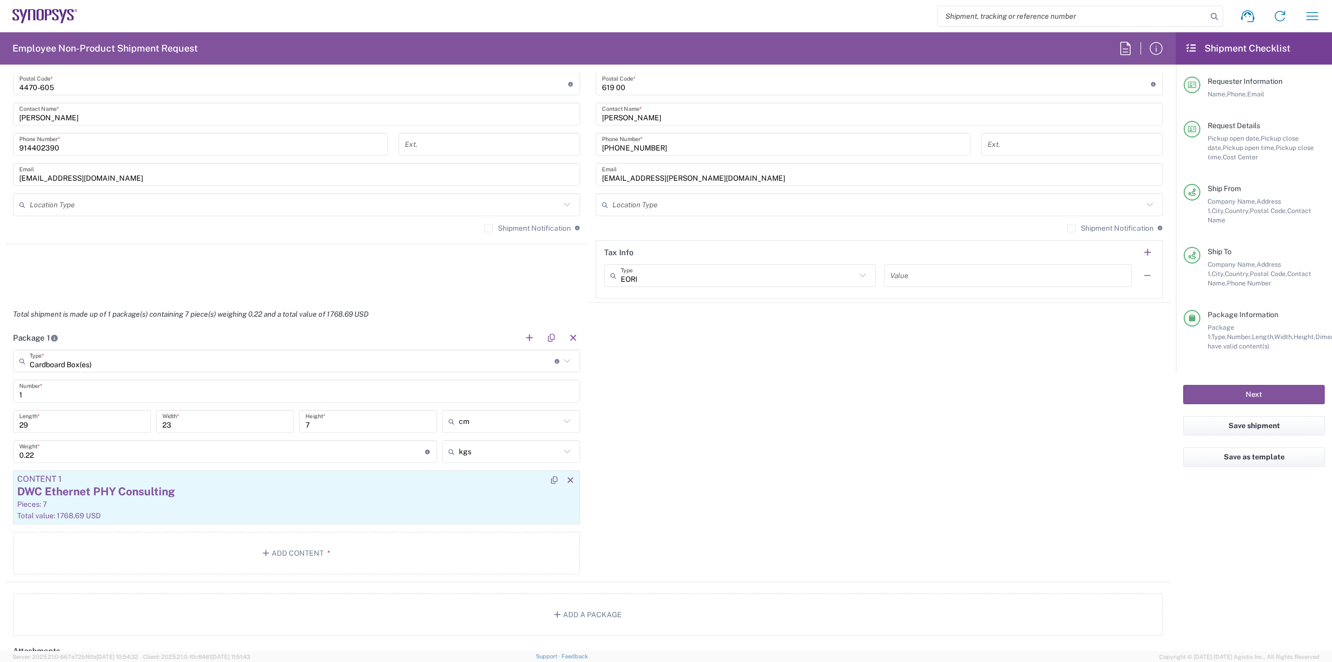
click at [213, 495] on div "DWC Ethernet PHY Consulting" at bounding box center [296, 492] width 559 height 16
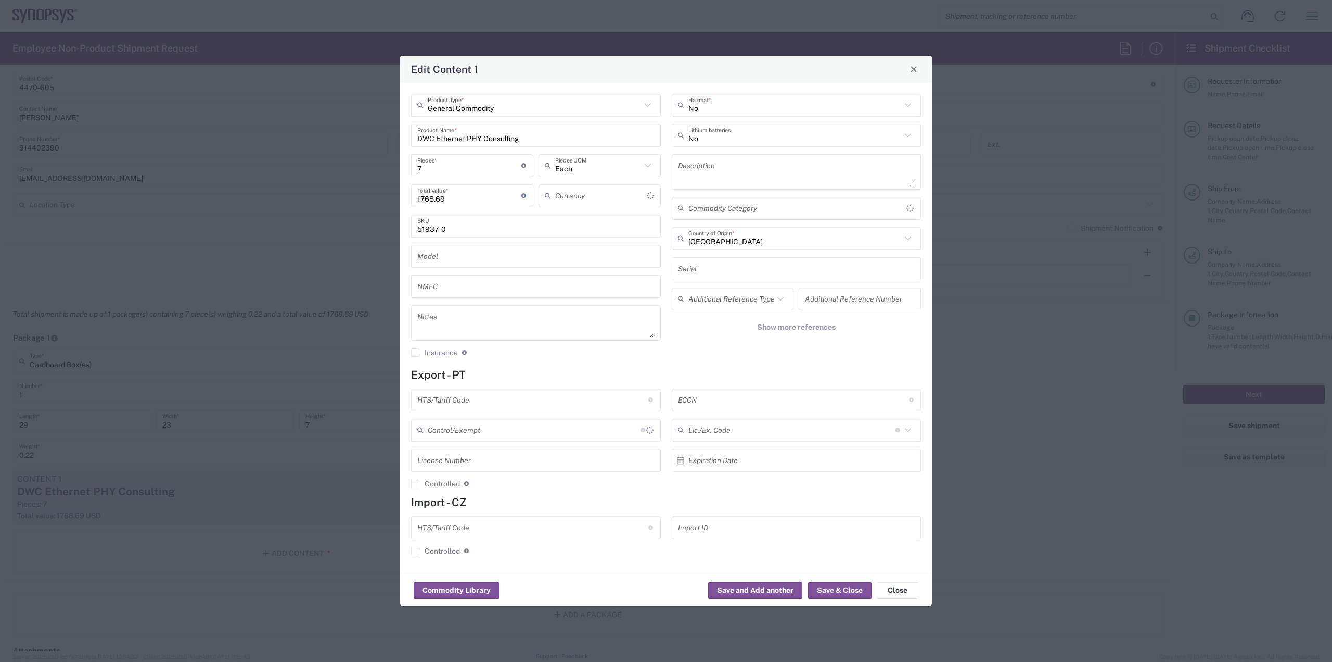
type input "US Dollar"
click at [523, 140] on input "DWC Ethernet PHY Consulting" at bounding box center [535, 135] width 237 height 18
drag, startPoint x: 523, startPoint y: 140, endPoint x: 400, endPoint y: 122, distance: 124.6
click at [400, 122] on div "Edit Content 1 General Commodity Product Type * DWC Ethernet PHY Consulting Pro…" at bounding box center [666, 331] width 533 height 552
click at [473, 140] on input "LAB ht3" at bounding box center [535, 135] width 237 height 18
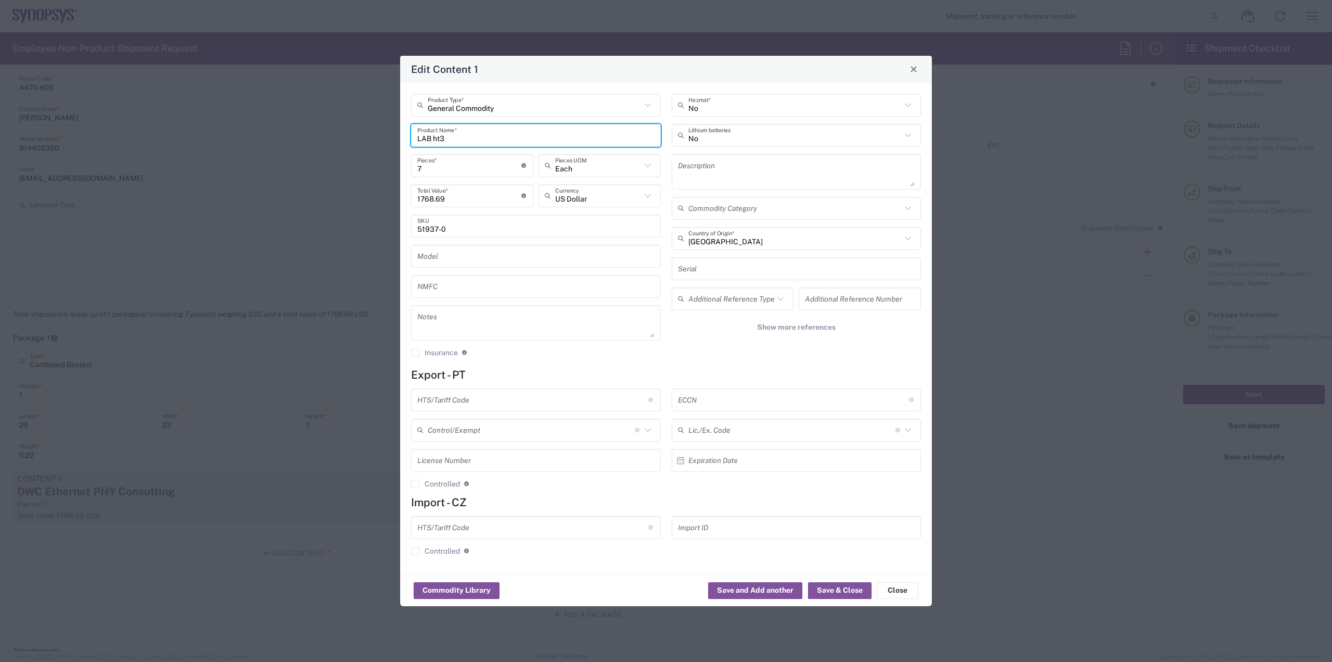
drag, startPoint x: 473, startPoint y: 140, endPoint x: 384, endPoint y: 136, distance: 88.6
click at [384, 136] on div "Edit Content 1 General Commodity Product Type * LAB ht3 Product Name * 7 Pieces…" at bounding box center [666, 331] width 1332 height 662
type input "LAB ht3"
click at [472, 172] on input "7" at bounding box center [469, 165] width 104 height 18
drag, startPoint x: 472, startPoint y: 172, endPoint x: 368, endPoint y: 159, distance: 104.4
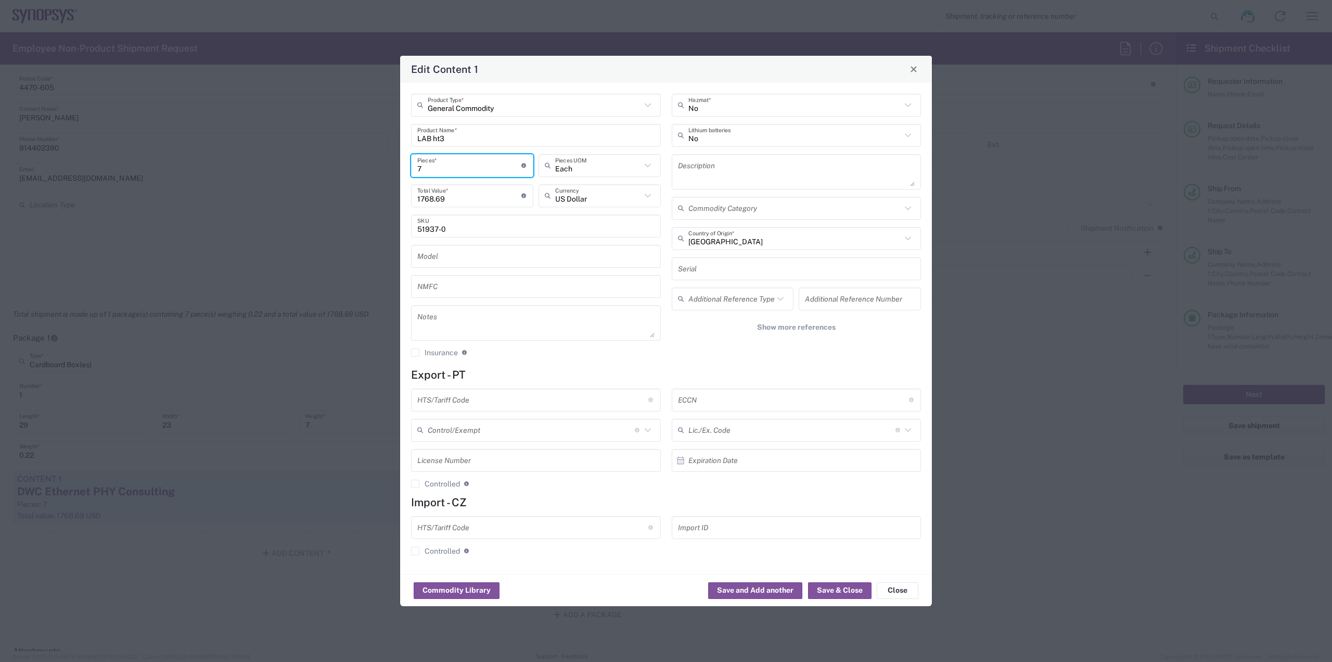
click at [368, 159] on div "Edit Content 1 General Commodity Product Type * LAB ht3 Product Name * 7 Pieces…" at bounding box center [666, 331] width 1332 height 662
type input "1"
type input "252.67"
type input "1"
click at [461, 197] on input "252.67" at bounding box center [469, 195] width 104 height 18
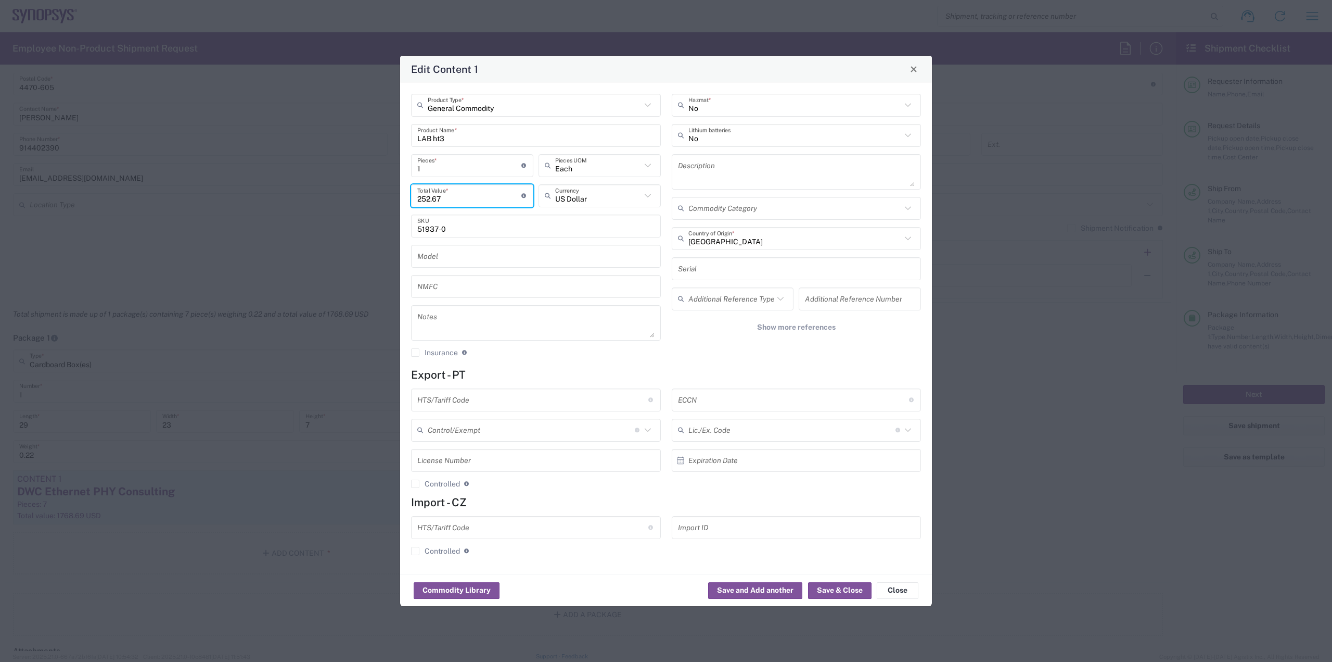
drag, startPoint x: 479, startPoint y: 201, endPoint x: 385, endPoint y: 189, distance: 95.0
click at [385, 189] on div "Edit Content 1 General Commodity Product Type * LAB ht3 Product Name * 1 Pieces…" at bounding box center [666, 331] width 1332 height 662
type input "50"
click at [457, 233] on input "51937-0" at bounding box center [535, 226] width 237 height 18
click at [493, 140] on input "LAB ht3" at bounding box center [535, 135] width 237 height 18
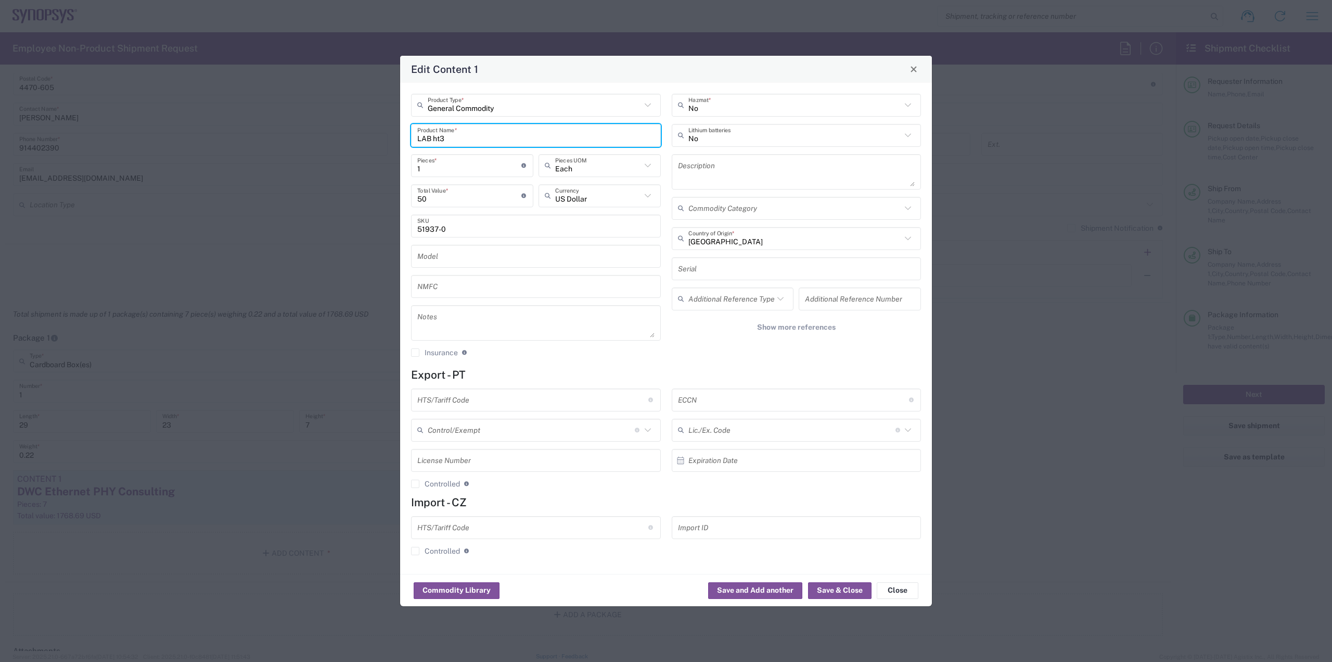
drag, startPoint x: 463, startPoint y: 138, endPoint x: 393, endPoint y: 132, distance: 70.0
click at [395, 132] on div "Edit Content 1 General Commodity Product Type * LAB ht3 Product Name * 1 Pieces…" at bounding box center [666, 331] width 1332 height 662
click at [454, 139] on input "HW_LAB" at bounding box center [535, 135] width 237 height 18
type input "HW_LAB_HT3"
click at [475, 237] on div "General Commodity Product Type * HW_LAB_HT3 Product Name * 1 Pieces * Number of…" at bounding box center [536, 229] width 261 height 271
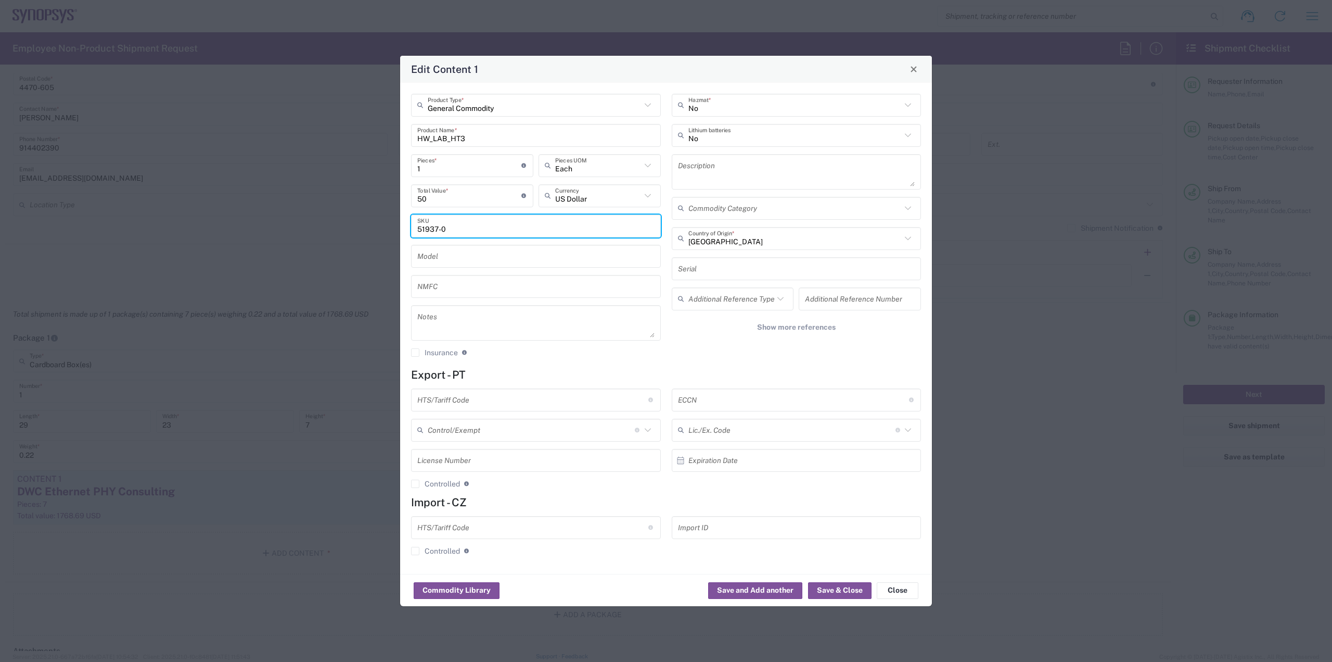
click at [475, 233] on input "51937-0" at bounding box center [535, 226] width 237 height 18
drag, startPoint x: 487, startPoint y: 233, endPoint x: 391, endPoint y: 231, distance: 95.3
click at [394, 231] on div "Edit Content 1 General Commodity Product Type * HW_LAB_HT3 Product Name * 1 Pie…" at bounding box center [666, 331] width 1332 height 662
click at [840, 591] on button "Save & Close" at bounding box center [839, 590] width 63 height 17
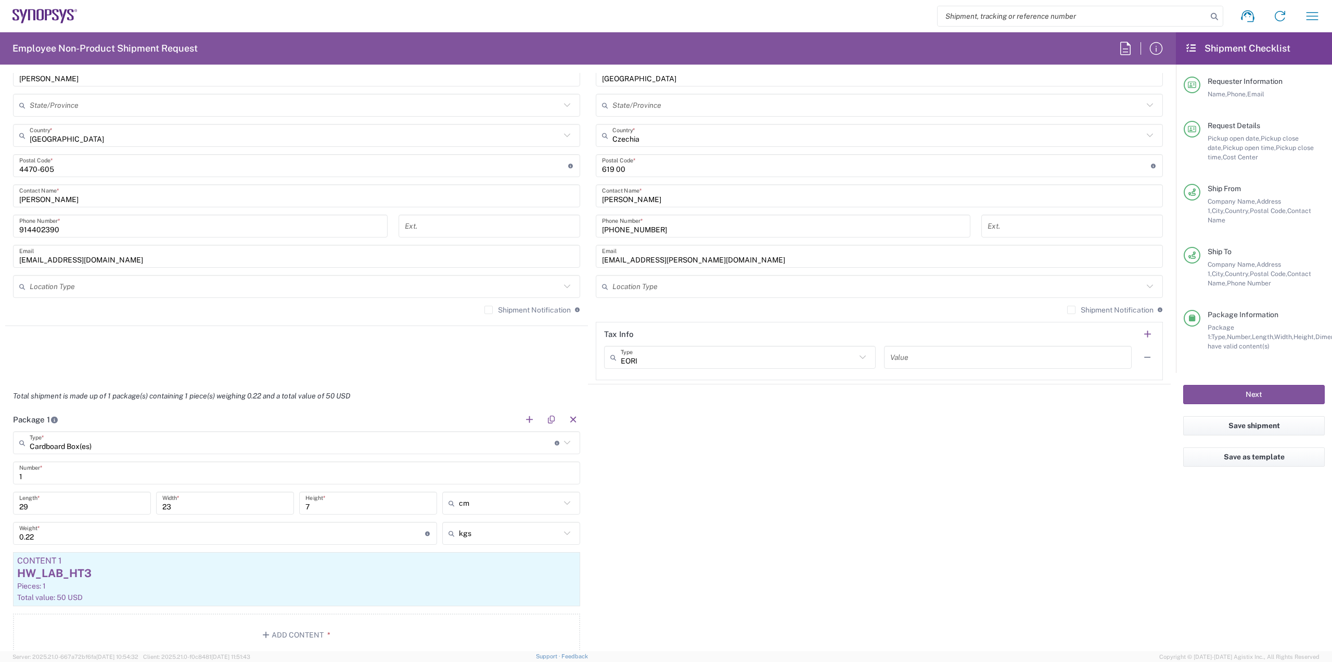
scroll to position [677, 0]
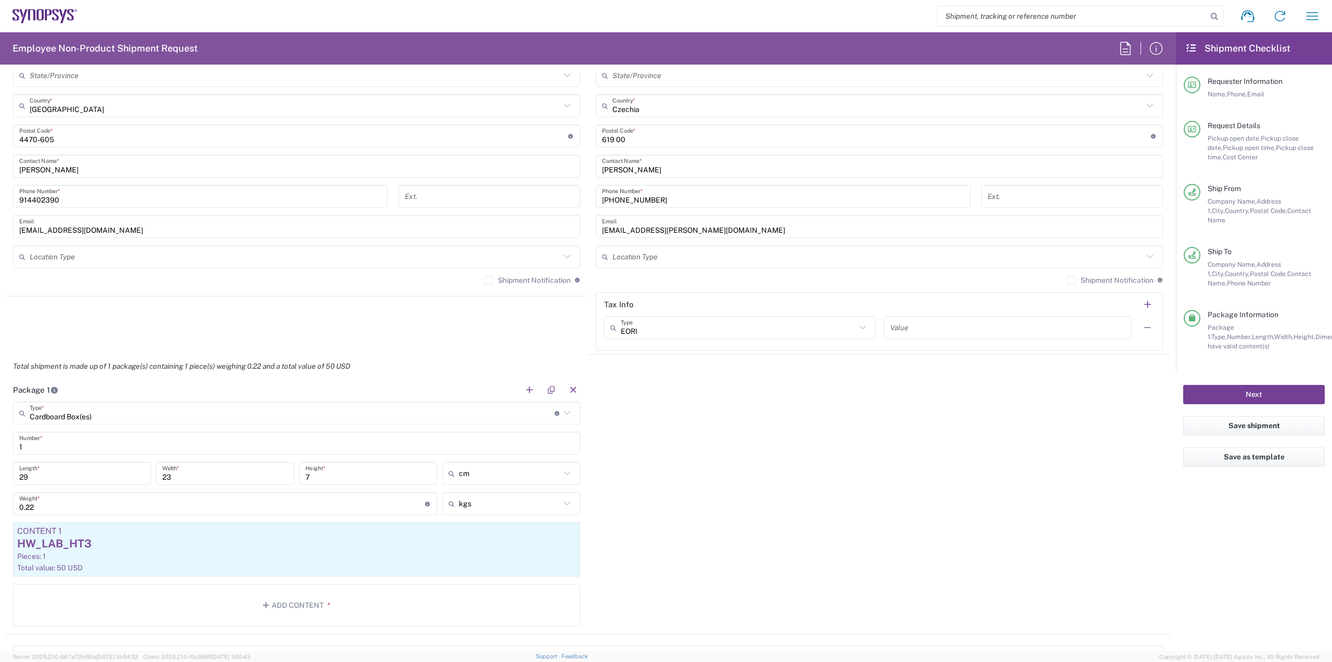
click at [1243, 386] on button "Next" at bounding box center [1255, 394] width 142 height 19
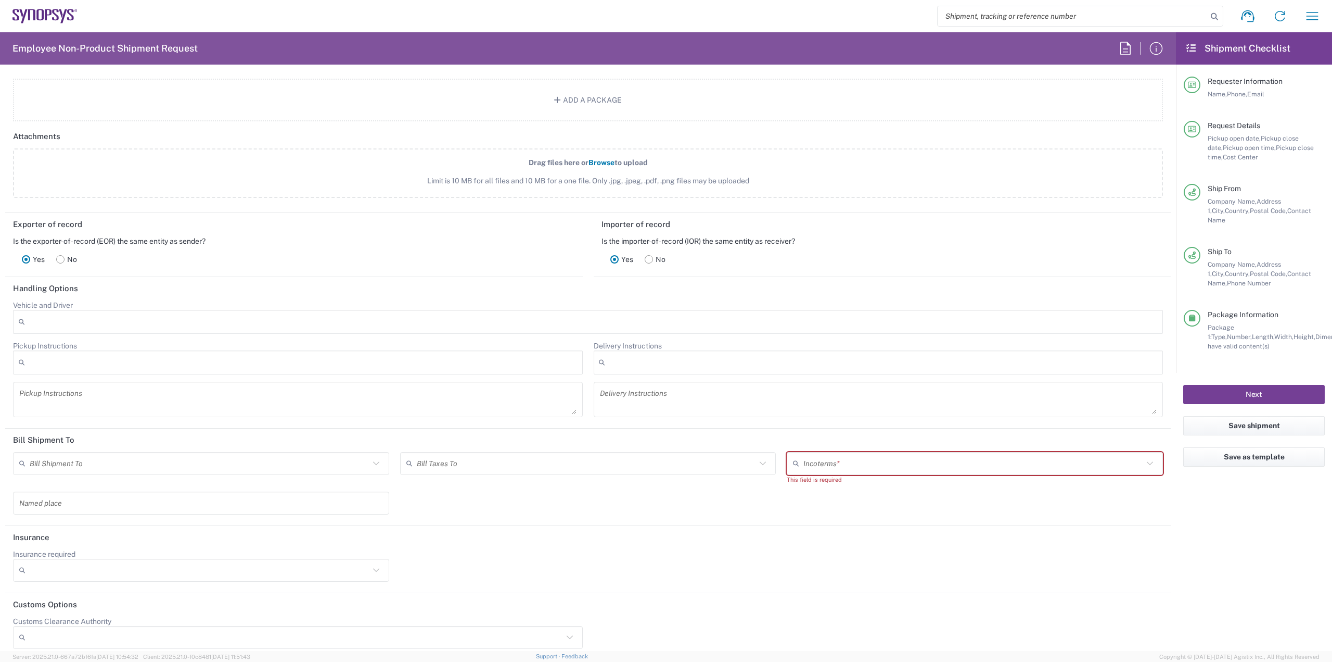
scroll to position [1252, 0]
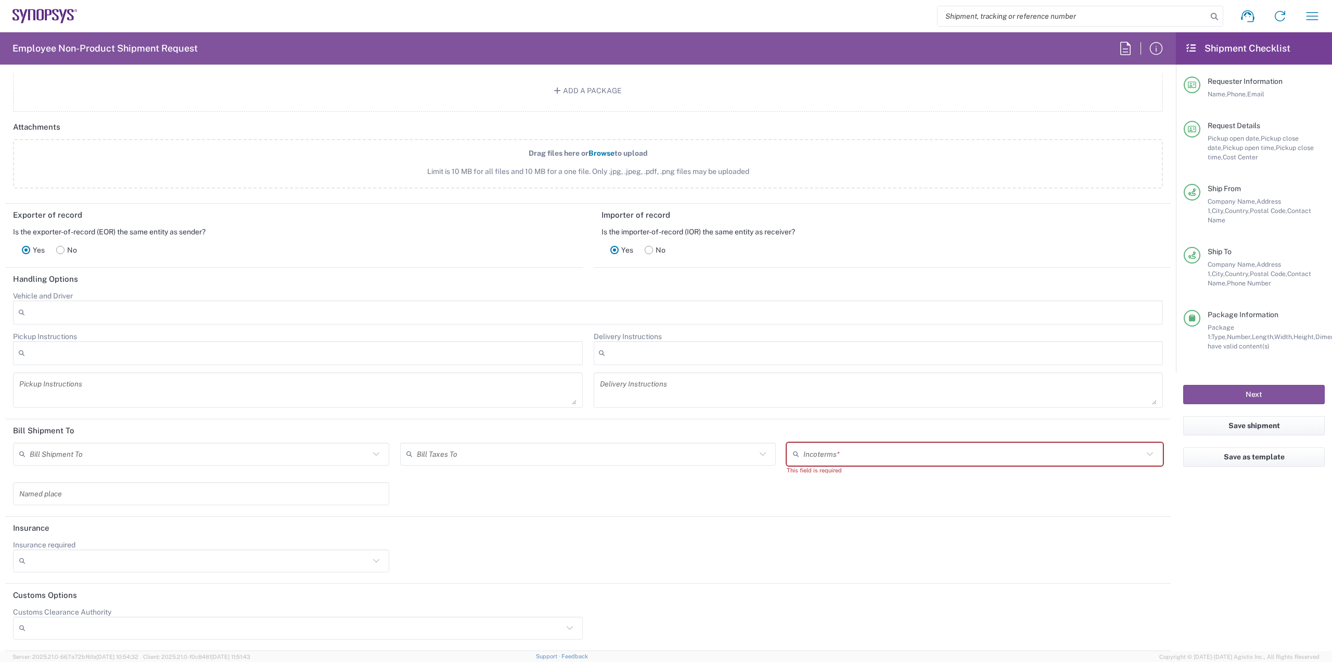
click at [874, 455] on input "text" at bounding box center [974, 453] width 340 height 18
click at [341, 464] on div "Bill Shipment To" at bounding box center [201, 453] width 376 height 23
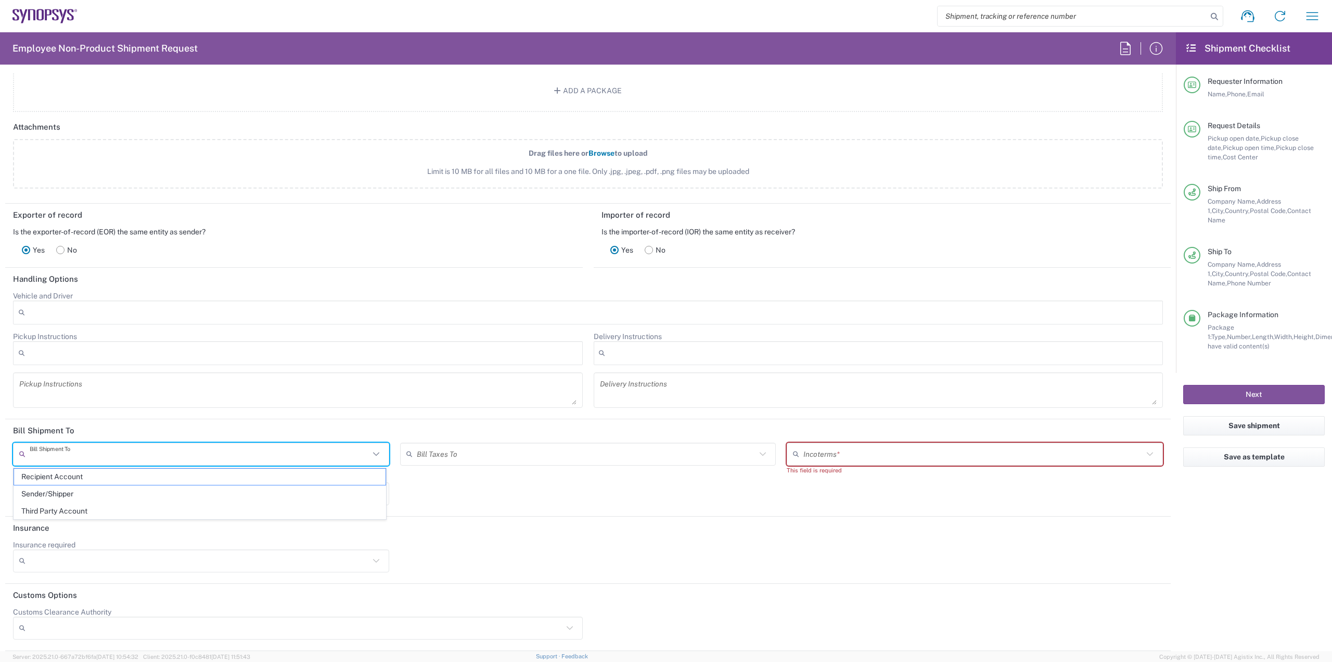
click at [345, 456] on input "text" at bounding box center [200, 453] width 340 height 18
click at [29, 490] on span "Sender/Shipper" at bounding box center [200, 494] width 372 height 16
type input "Sender/Shipper"
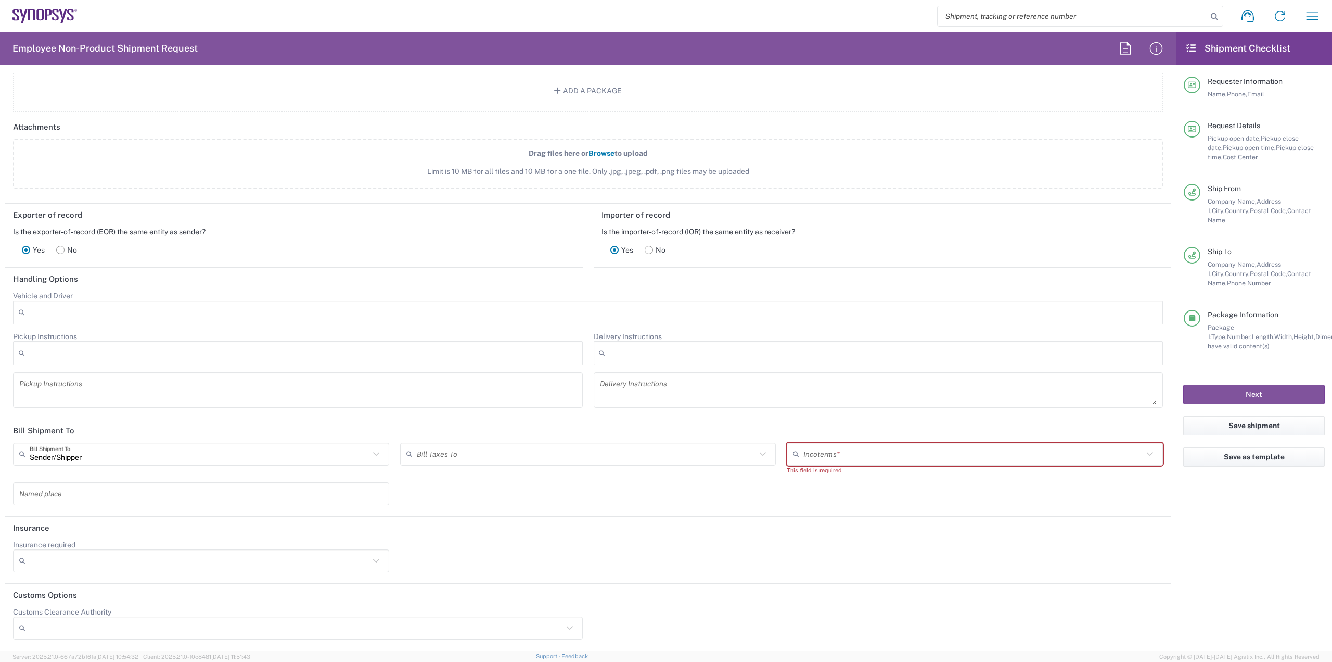
click at [518, 463] on div "Bill Taxes To" at bounding box center [588, 453] width 376 height 23
click at [461, 495] on span "Sender/Shipper" at bounding box center [585, 494] width 372 height 16
type input "Sender/Shipper"
click at [984, 450] on input "text" at bounding box center [974, 453] width 340 height 18
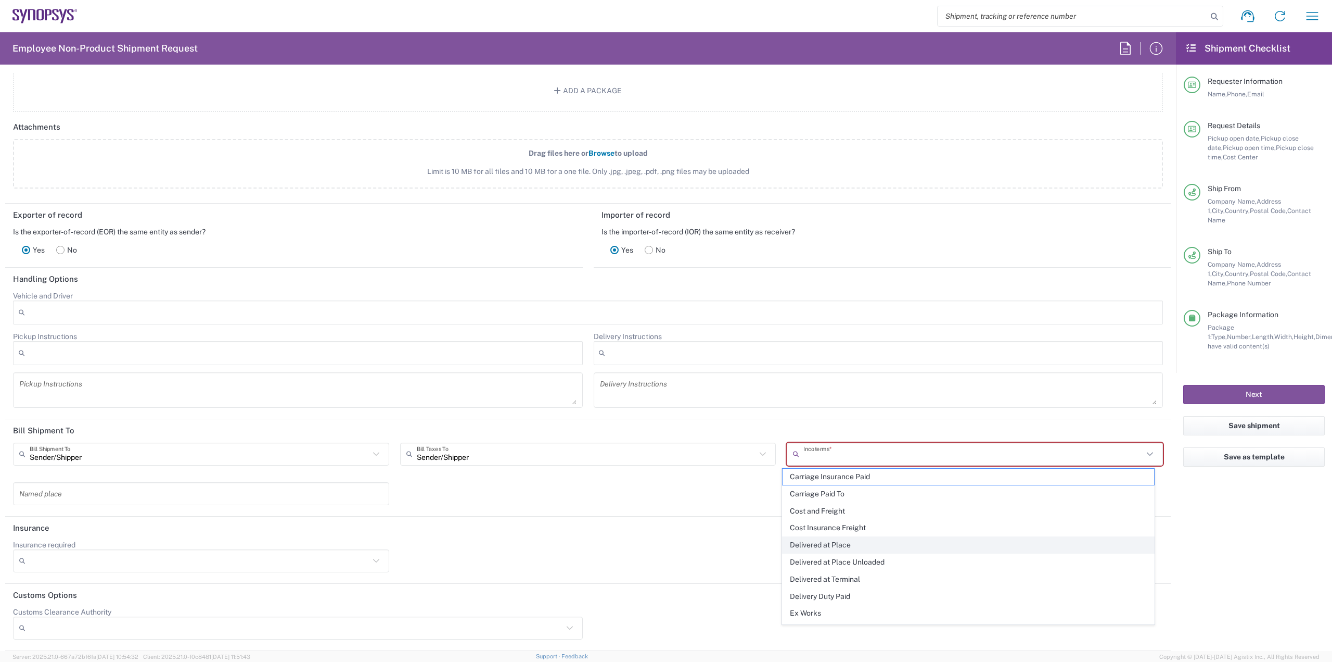
click at [851, 545] on span "Delivered at Place" at bounding box center [969, 545] width 372 height 16
type input "Sender/Shipper"
type input "Recipient Account"
type input "Delivered at Place"
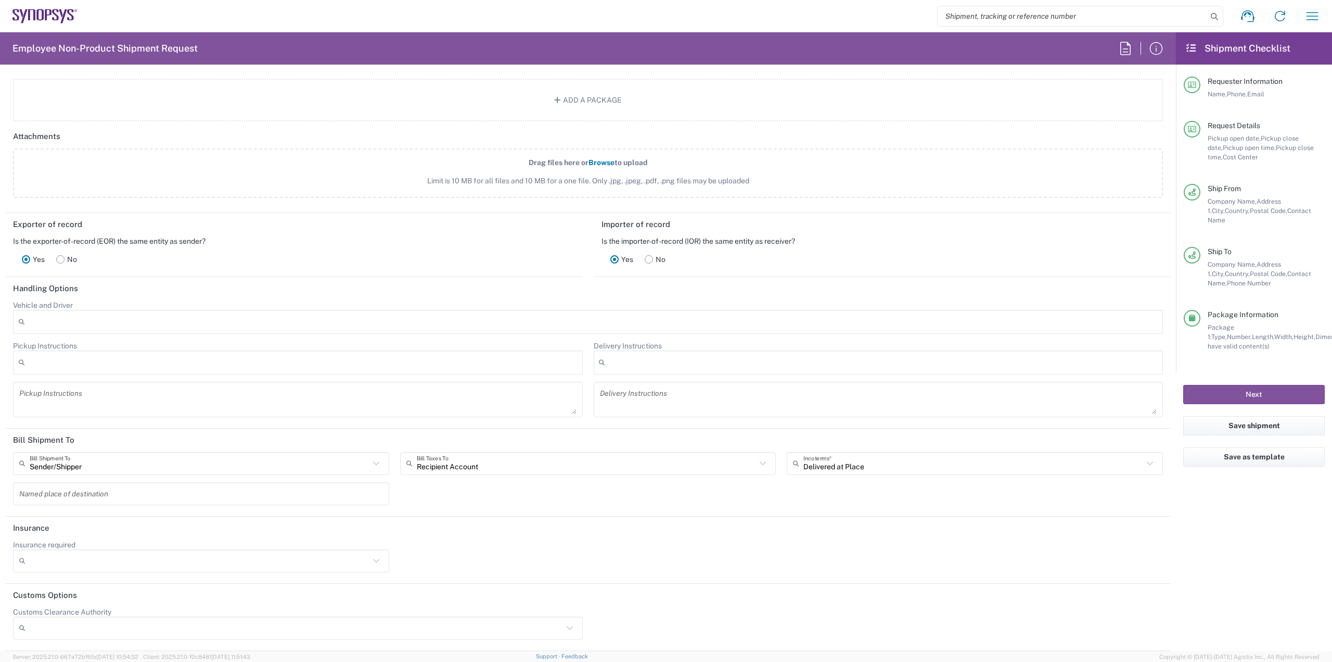
scroll to position [1243, 0]
click at [695, 466] on input "text" at bounding box center [587, 463] width 340 height 18
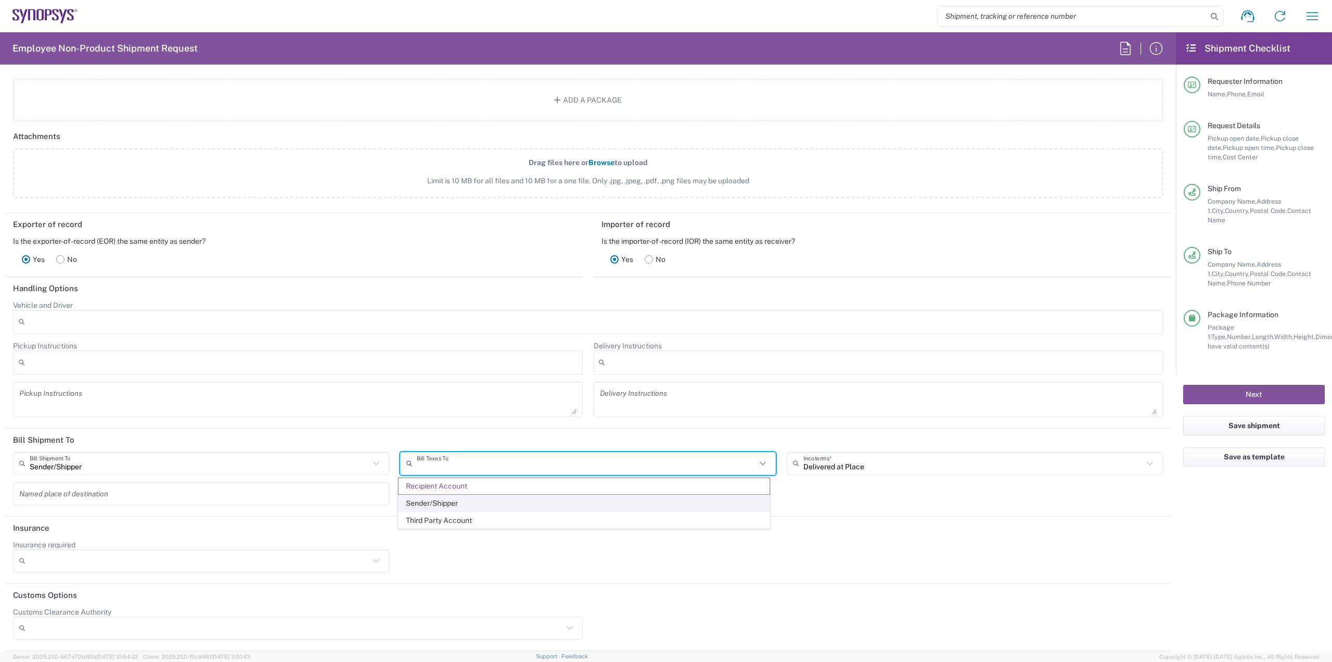
click at [598, 504] on span "Sender/Shipper" at bounding box center [585, 503] width 372 height 16
type input "Sender/Shipper"
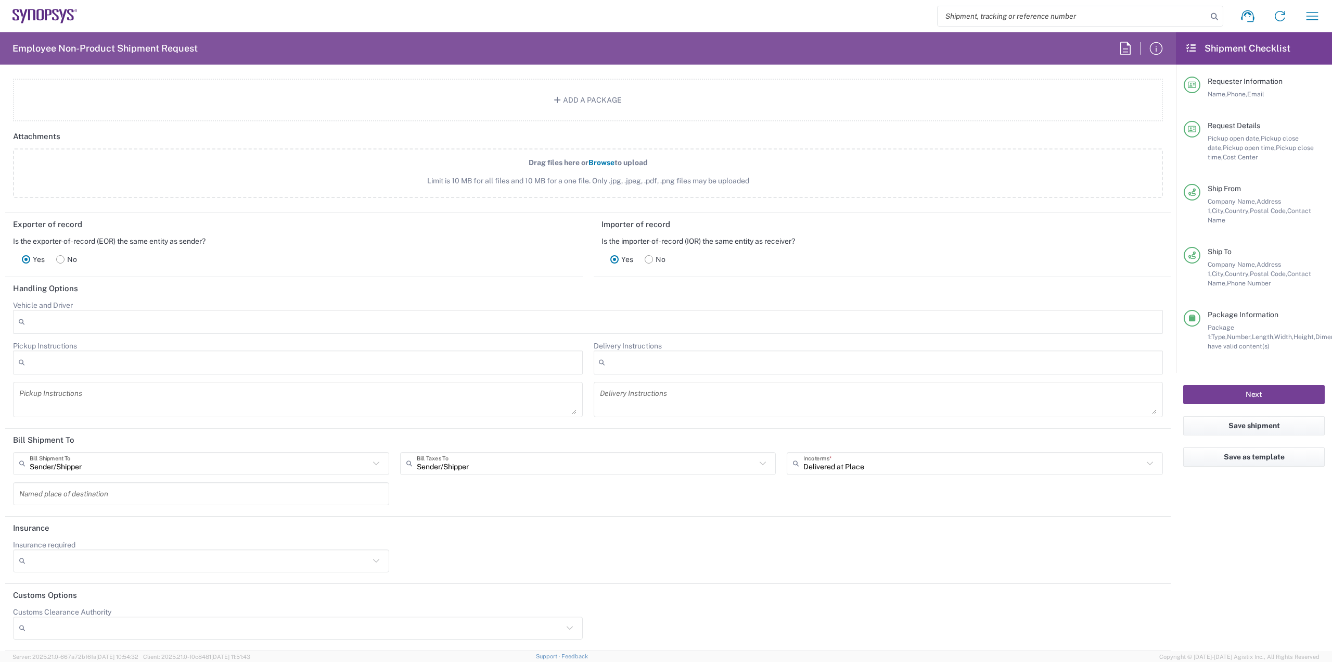
click at [1224, 385] on button "Next" at bounding box center [1255, 394] width 142 height 19
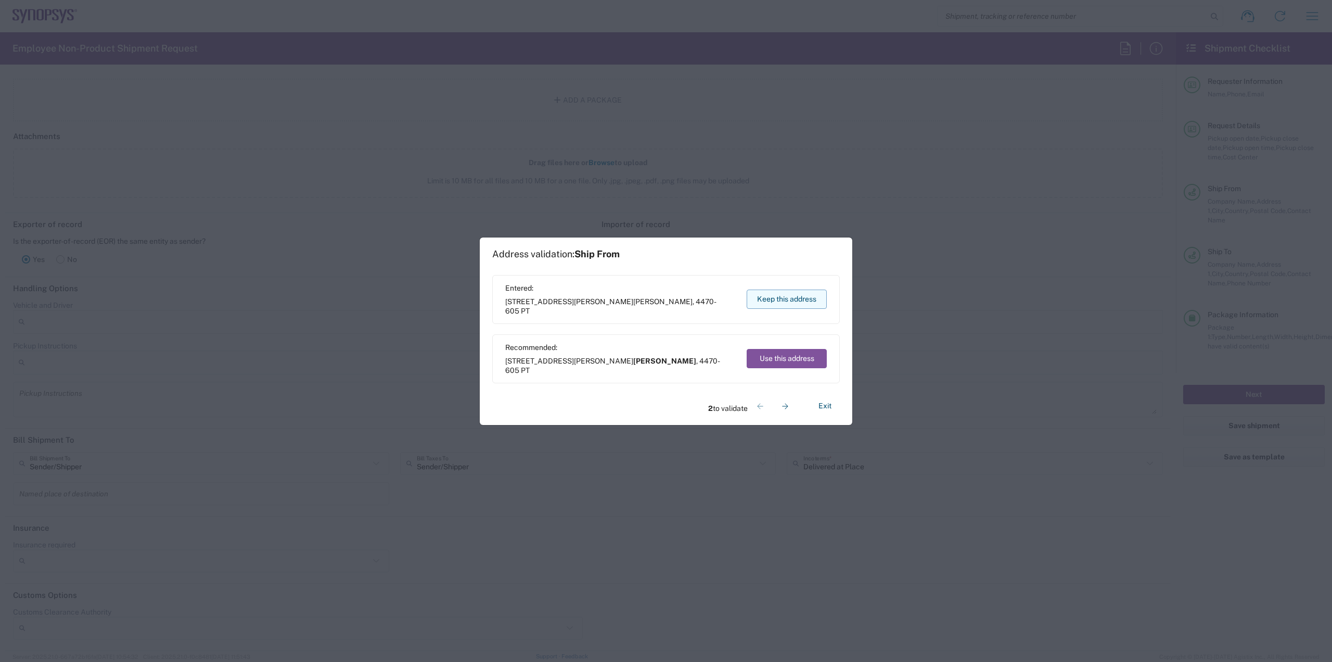
click at [771, 293] on button "Keep this address" at bounding box center [787, 298] width 80 height 19
click at [770, 296] on button "Keep this address" at bounding box center [787, 298] width 80 height 19
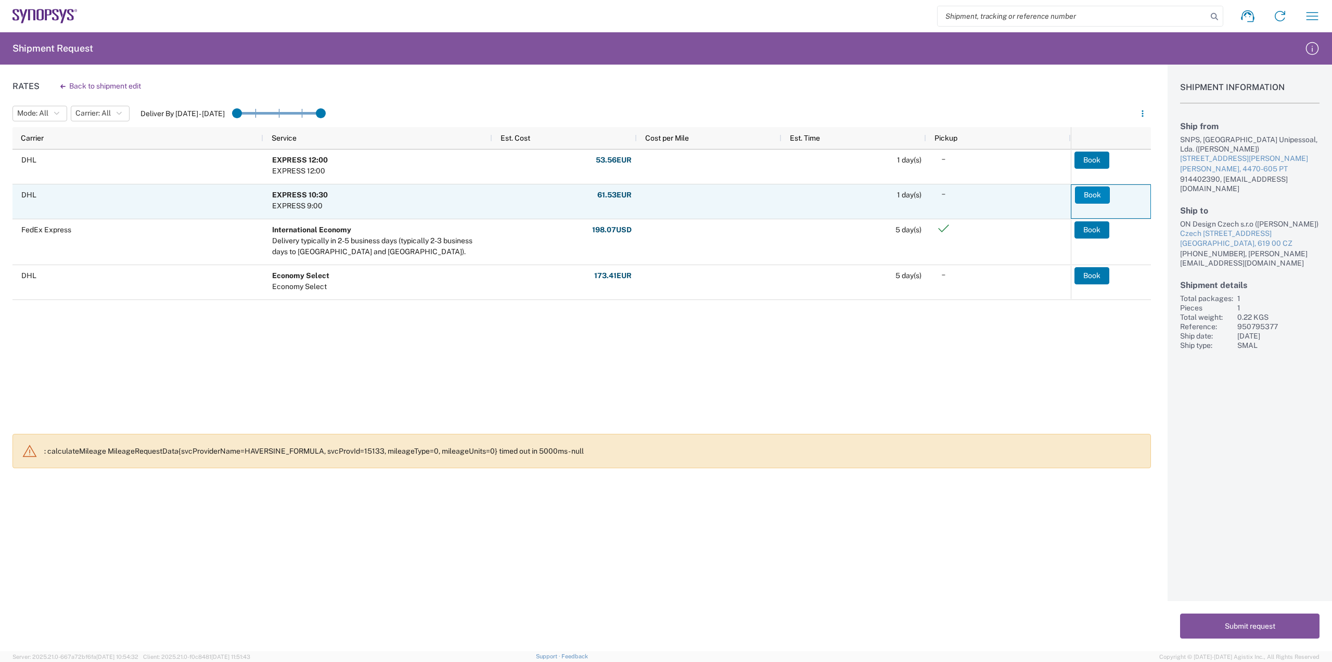
click at [1089, 198] on button "Book" at bounding box center [1092, 194] width 35 height 17
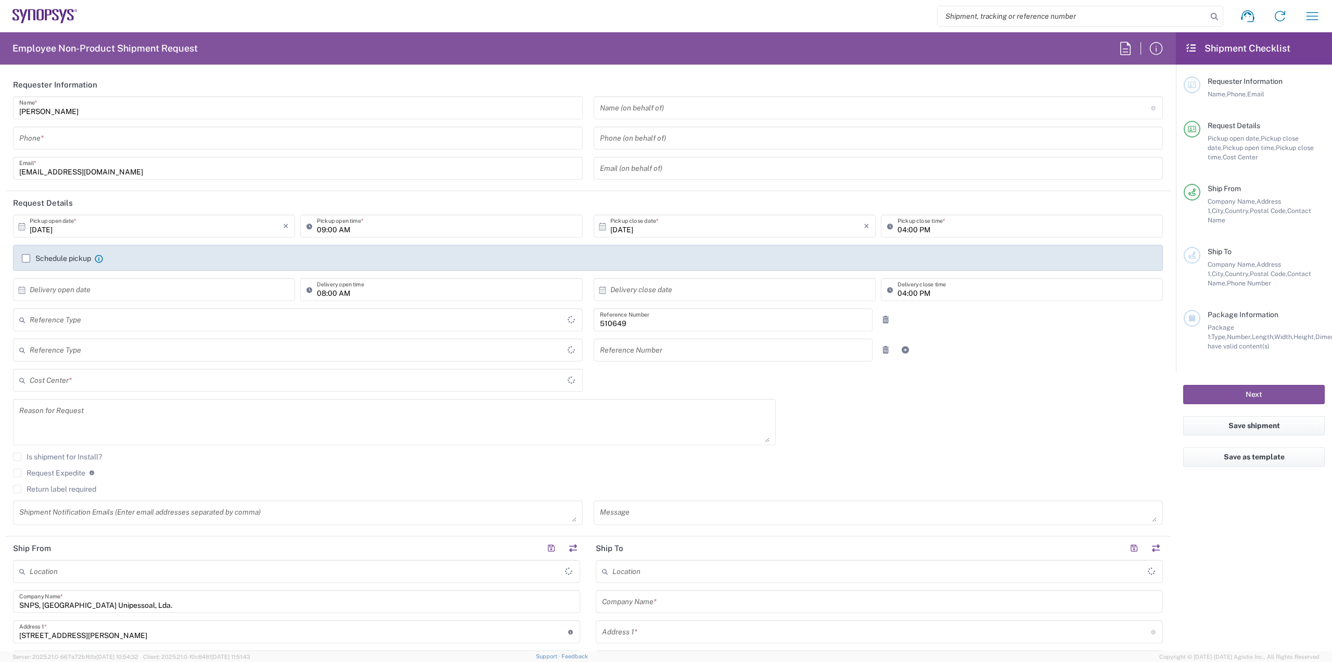
type input "Delivered at Place"
type input "PT90, SG, IP-DIG, R& 510649"
type input "Portugal"
type input "Department"
type input "Portugal"
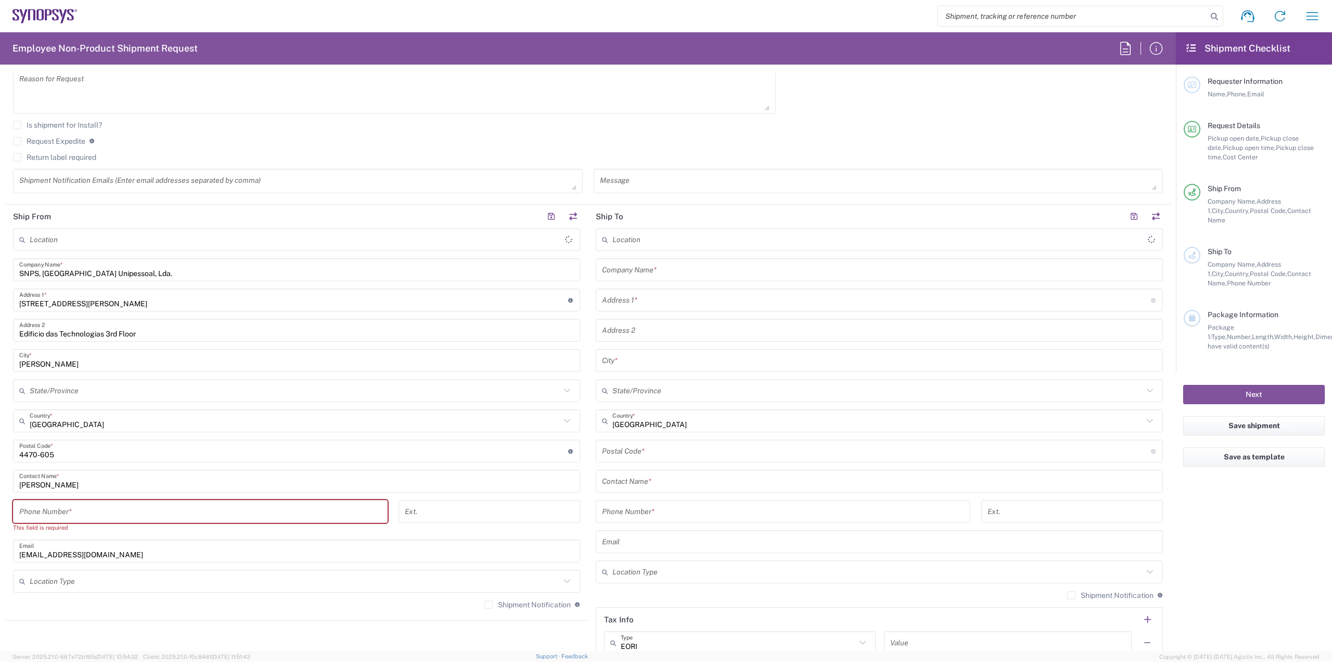
scroll to position [1020, 0]
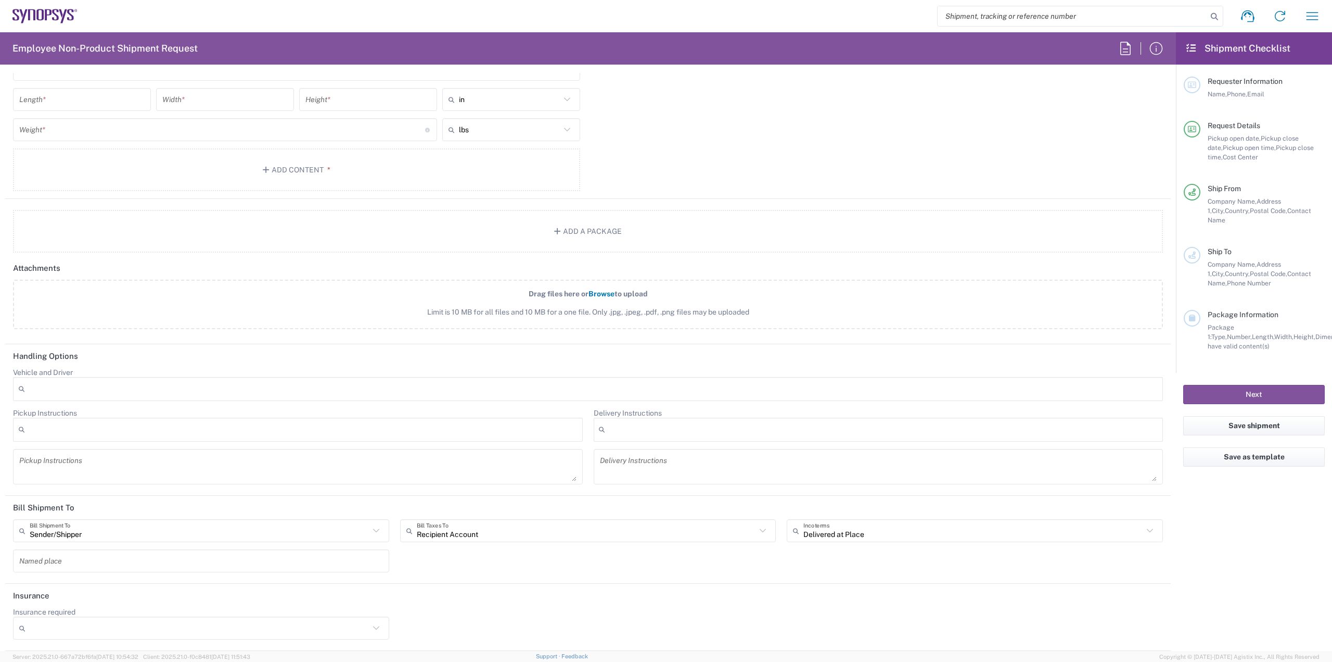
type input "Porto PT02"
